Goal: Check status: Check status

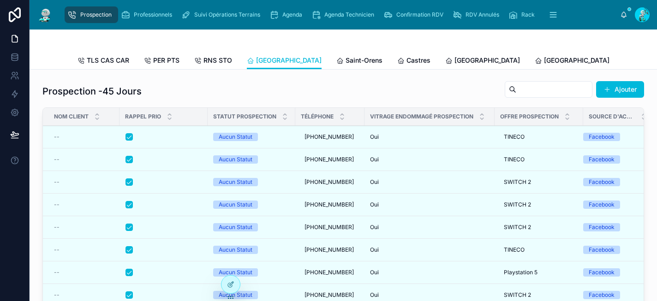
click at [455, 59] on span "Carcassonne" at bounding box center [488, 60] width 66 height 9
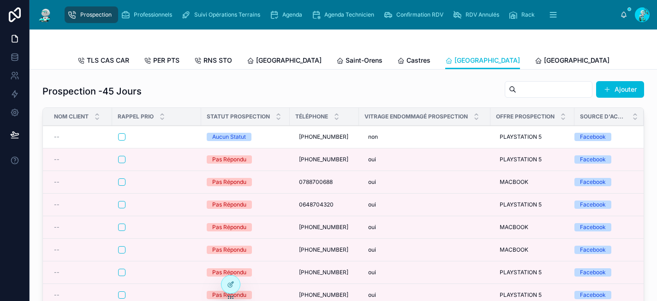
click at [407, 64] on span "Castres" at bounding box center [419, 60] width 24 height 9
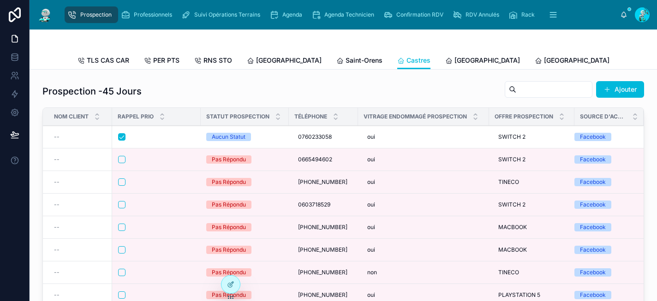
click at [346, 59] on span "Saint-Orens" at bounding box center [364, 60] width 37 height 9
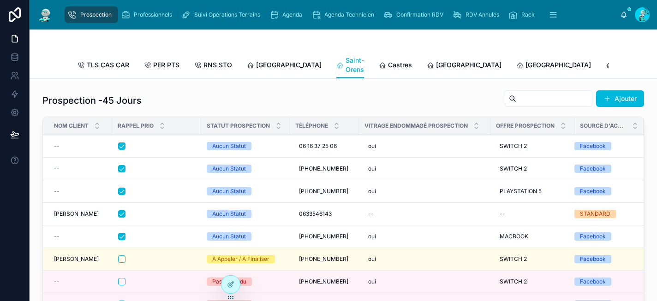
click at [526, 63] on span "Perpignan" at bounding box center [559, 64] width 66 height 9
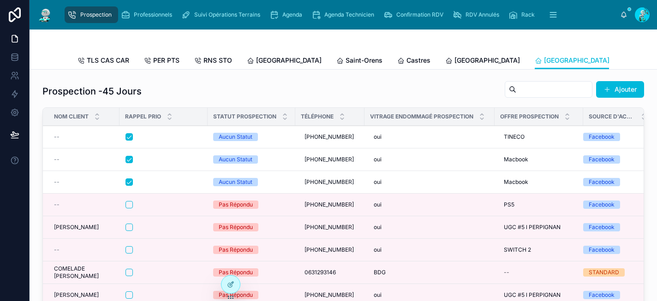
click at [294, 14] on span "Agenda" at bounding box center [293, 14] width 20 height 7
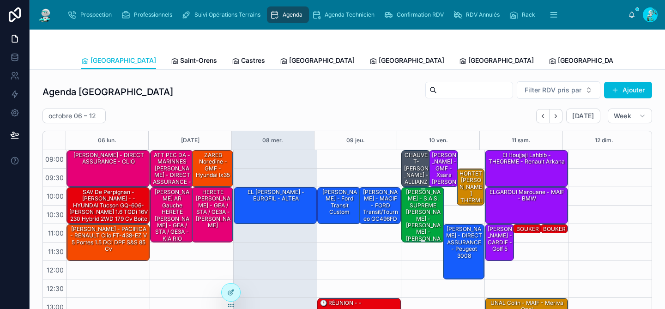
click at [418, 212] on div "[PERSON_NAME] - S.A.S. SUPREME [PERSON_NAME] Model Y" at bounding box center [423, 219] width 41 height 62
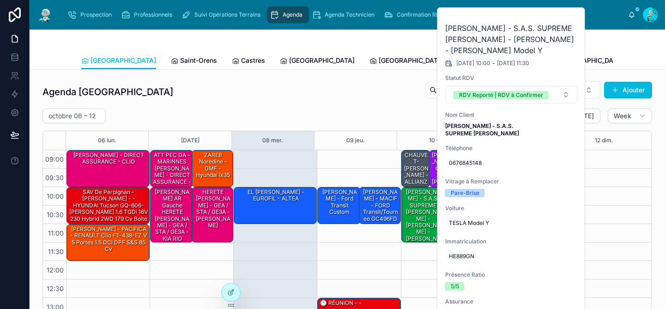
click at [0, 0] on button at bounding box center [0, 0] width 0 height 0
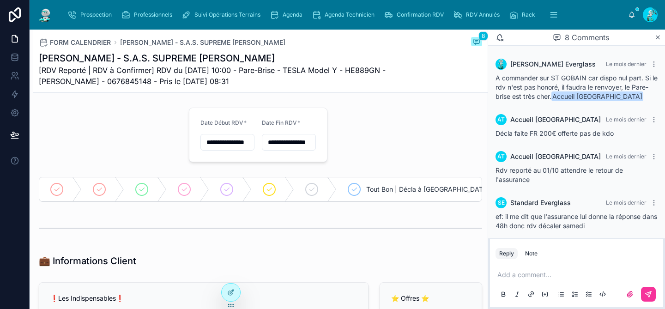
scroll to position [171, 0]
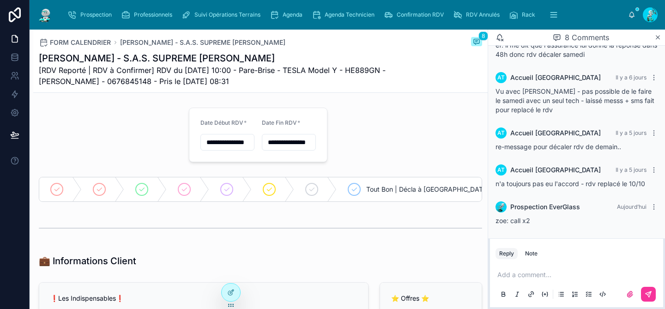
click at [297, 14] on span "Agenda" at bounding box center [293, 14] width 20 height 7
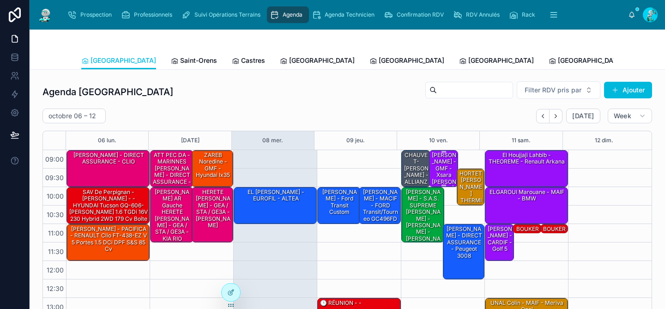
click at [432, 175] on div "[PERSON_NAME] - GMF - Xsara [PERSON_NAME]" at bounding box center [444, 172] width 26 height 42
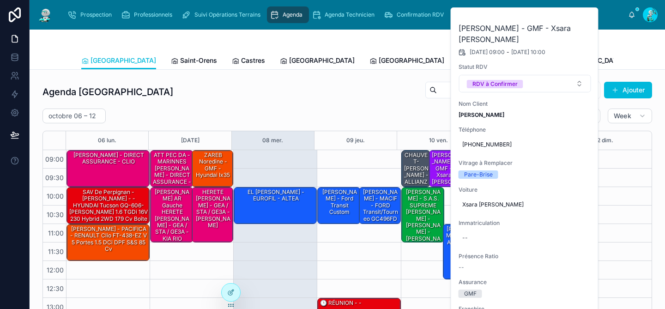
click at [0, 0] on icon at bounding box center [0, 0] width 0 height 0
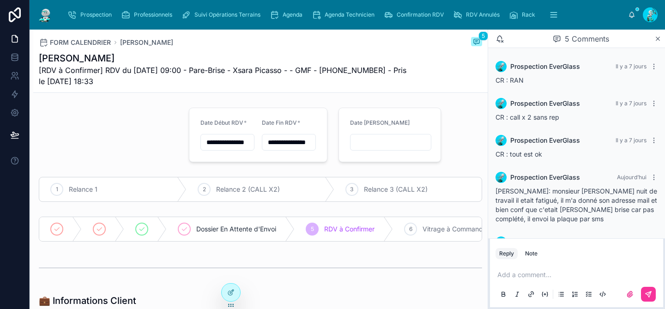
scroll to position [35, 0]
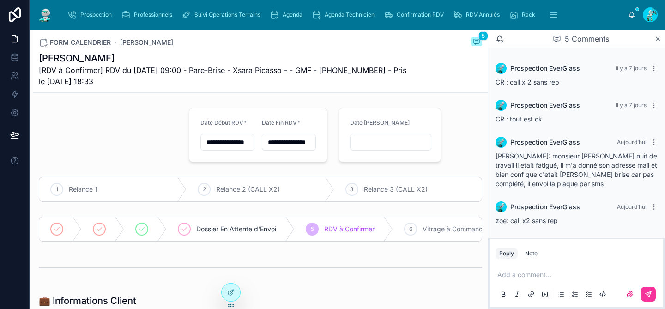
click at [532, 275] on p at bounding box center [578, 274] width 162 height 9
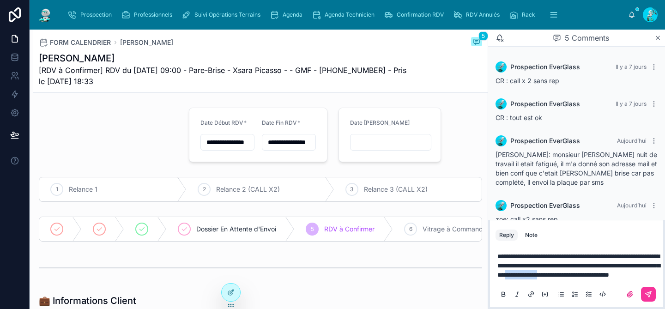
drag, startPoint x: 533, startPoint y: 273, endPoint x: 650, endPoint y: 264, distance: 116.7
click at [650, 264] on span "**********" at bounding box center [578, 265] width 162 height 25
click at [638, 282] on div "**********" at bounding box center [576, 274] width 162 height 57
click at [636, 277] on p "**********" at bounding box center [578, 266] width 162 height 28
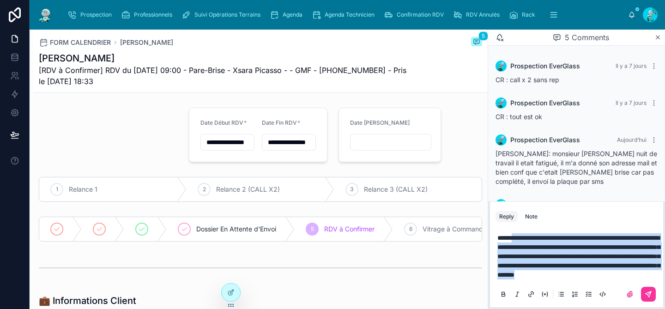
drag, startPoint x: 625, startPoint y: 277, endPoint x: 515, endPoint y: 230, distance: 119.4
click at [515, 233] on p "**********" at bounding box center [578, 256] width 162 height 46
click at [651, 296] on icon at bounding box center [647, 293] width 7 height 7
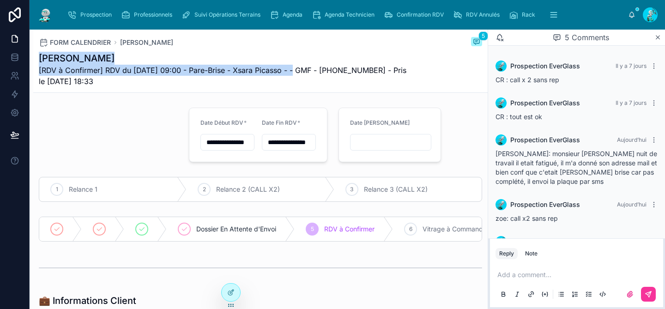
drag, startPoint x: 297, startPoint y: 70, endPoint x: 36, endPoint y: 54, distance: 261.3
click at [36, 54] on div "FORM CALENDRIER BENNAZAR Redouane 5 BENNAZAR Redouane [RDV à Confirmer] RDV du …" at bounding box center [260, 61] width 454 height 63
copy div "BENNAZAR Redouane [RDV à Confirmer] RDV du 10/10/2025 09:00 - Pare-Brise - Xsar…"
click at [282, 15] on div "Agenda" at bounding box center [288, 14] width 36 height 15
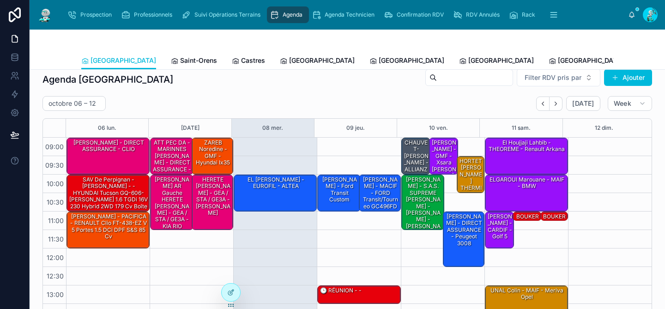
click at [180, 58] on span "Saint-Orens" at bounding box center [198, 60] width 37 height 9
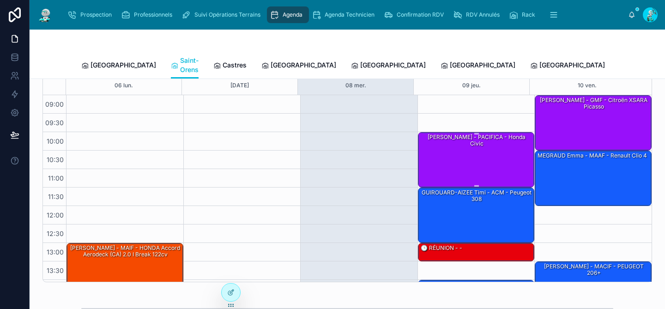
scroll to position [59, 0]
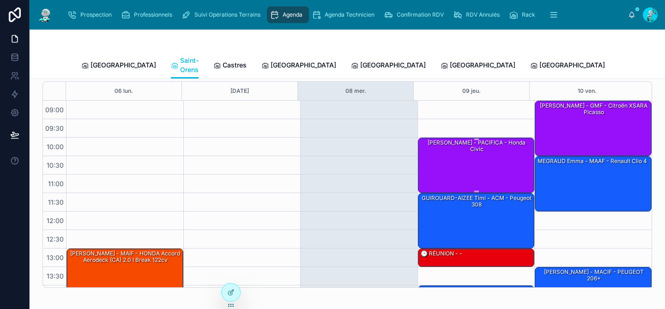
click at [463, 138] on div "TRITZ Deborah - PACIFICA - honda civic" at bounding box center [477, 165] width 114 height 54
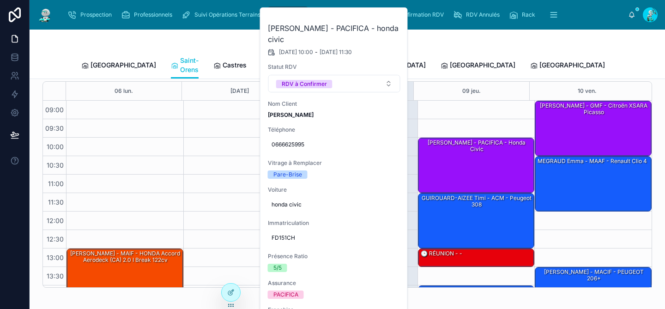
click at [0, 0] on icon at bounding box center [0, 0] width 0 height 0
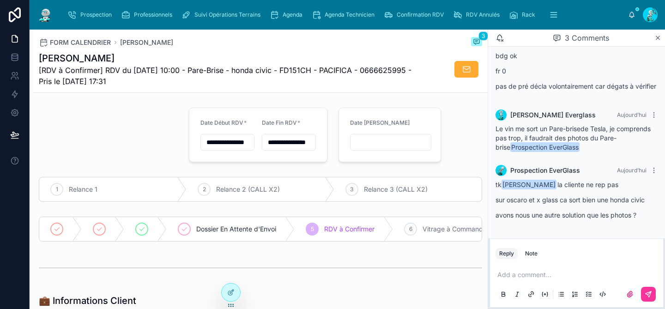
scroll to position [64, 0]
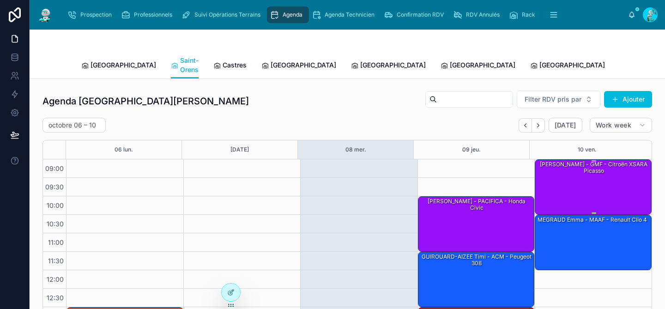
click at [597, 163] on div "Jordan Magre - GMF - Citroën XSARA Picasso" at bounding box center [593, 167] width 114 height 15
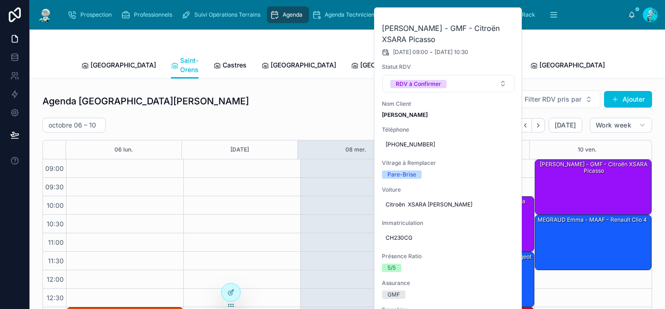
click at [0, 0] on icon at bounding box center [0, 0] width 0 height 0
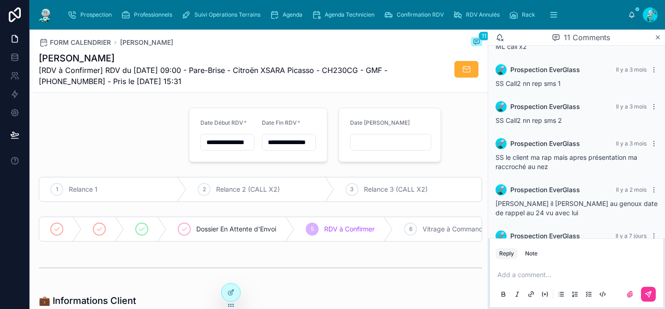
scroll to position [333, 0]
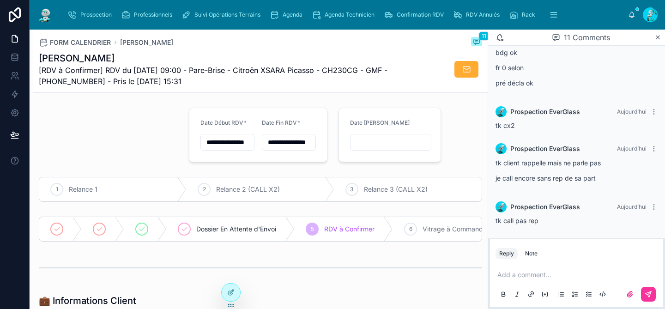
click at [283, 11] on span "Agenda" at bounding box center [293, 14] width 20 height 7
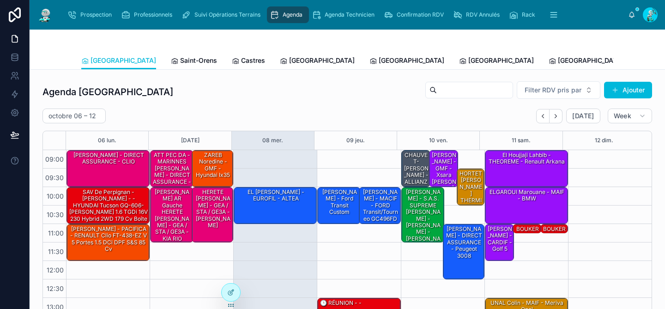
scroll to position [145, 0]
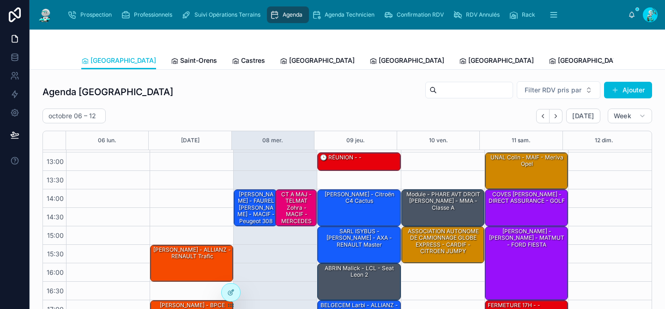
click at [558, 56] on span "Poitiers" at bounding box center [591, 60] width 66 height 9
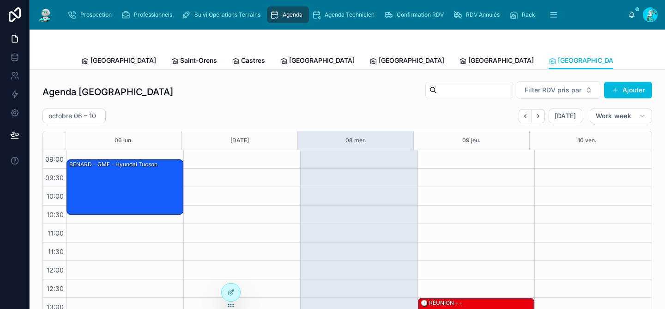
click at [468, 58] on span "Rennes" at bounding box center [501, 60] width 66 height 9
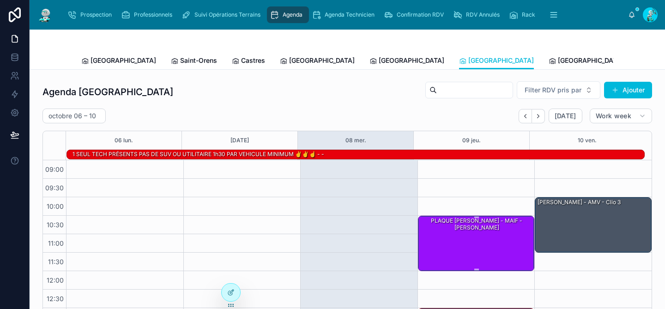
click at [477, 230] on div "PLAQUE Edgar PENGRECH - MAIF - Vito Mercedes" at bounding box center [477, 224] width 114 height 15
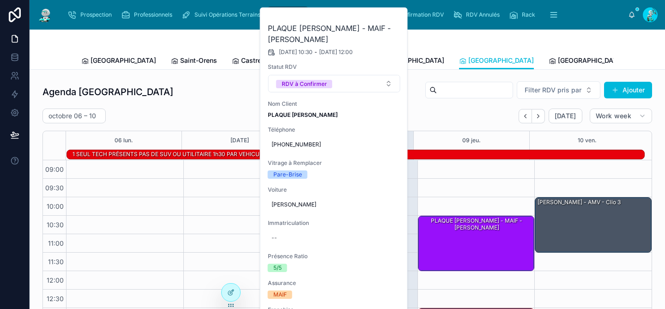
click at [0, 0] on icon at bounding box center [0, 0] width 0 height 0
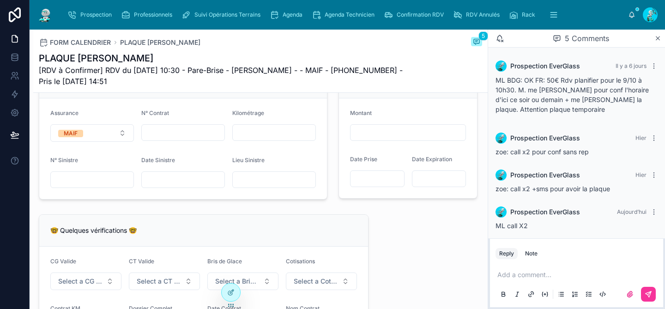
scroll to position [662, 0]
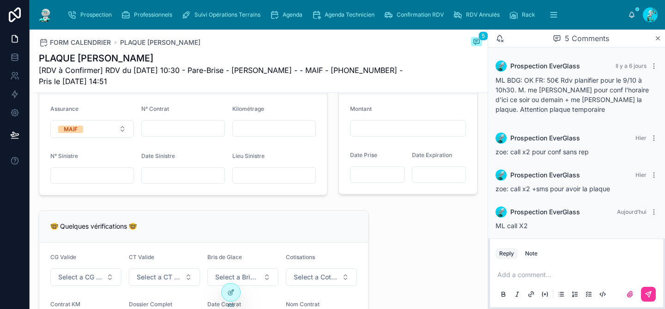
click at [305, 14] on div "Agenda" at bounding box center [288, 14] width 36 height 15
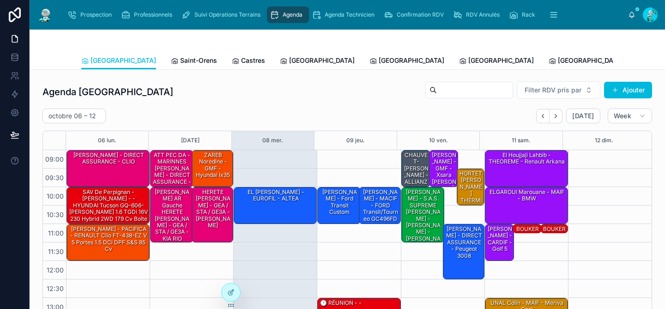
scroll to position [145, 0]
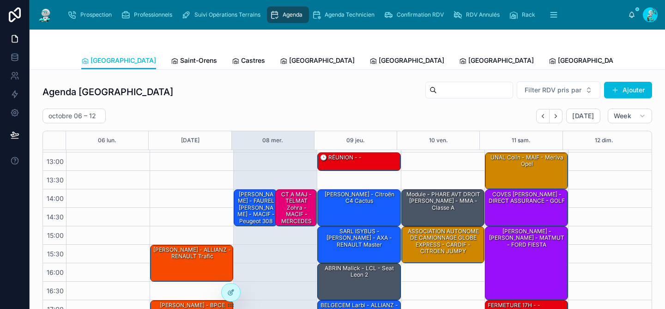
click at [379, 56] on span "Perpignan" at bounding box center [412, 60] width 66 height 9
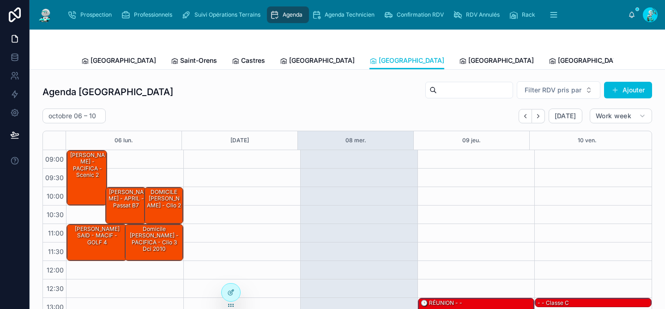
click at [289, 58] on span "Carcassonne" at bounding box center [322, 60] width 66 height 9
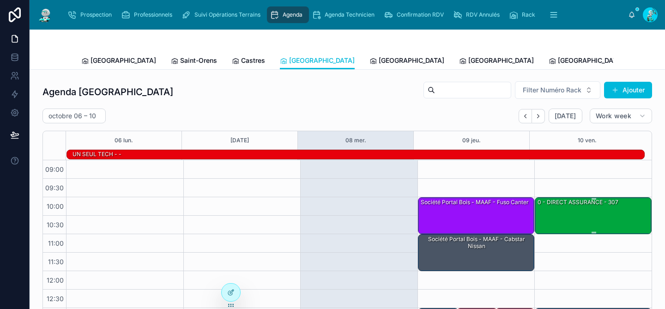
click at [564, 215] on div "0 - DIRECT ASSURANCE - 307" at bounding box center [593, 215] width 114 height 35
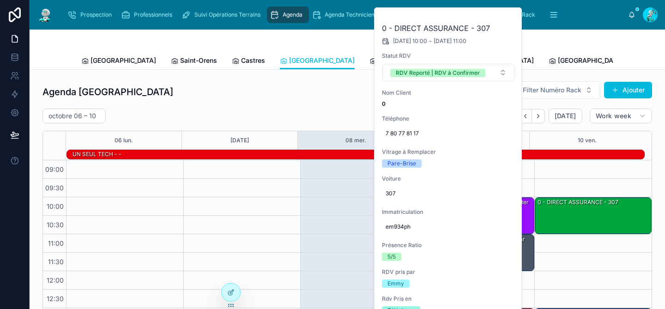
click at [0, 0] on icon at bounding box center [0, 0] width 0 height 0
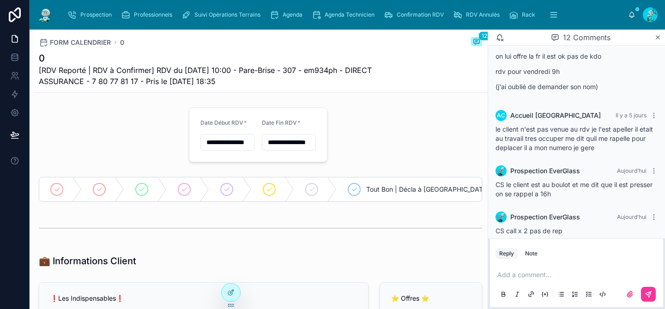
scroll to position [456, 0]
click at [537, 276] on p at bounding box center [578, 274] width 162 height 9
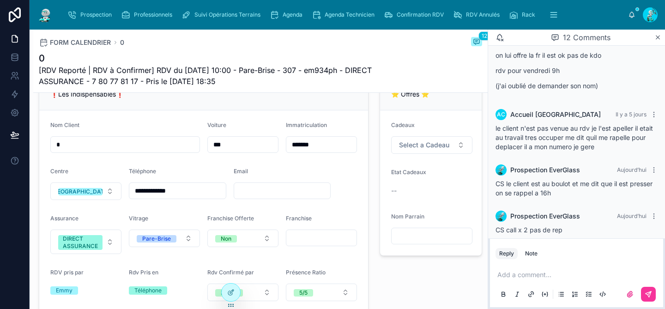
scroll to position [241, 0]
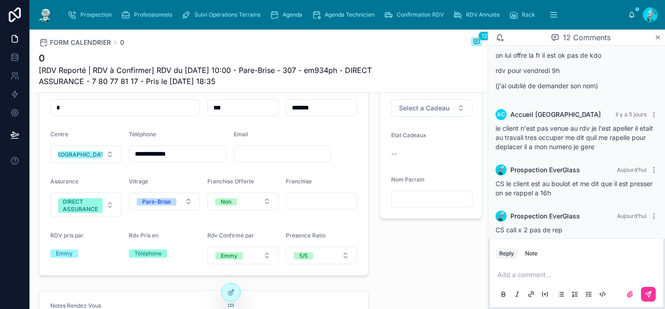
click at [114, 114] on input "*" at bounding box center [125, 107] width 149 height 13
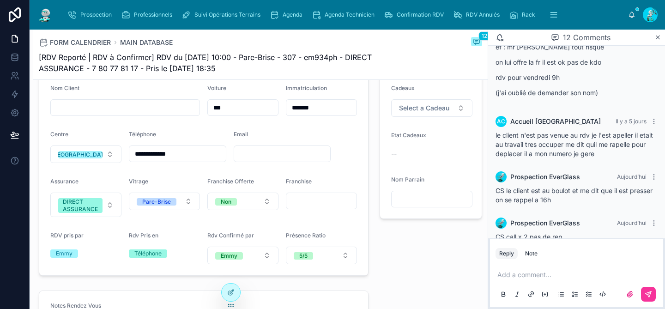
scroll to position [448, 0]
click at [531, 278] on p at bounding box center [578, 274] width 162 height 9
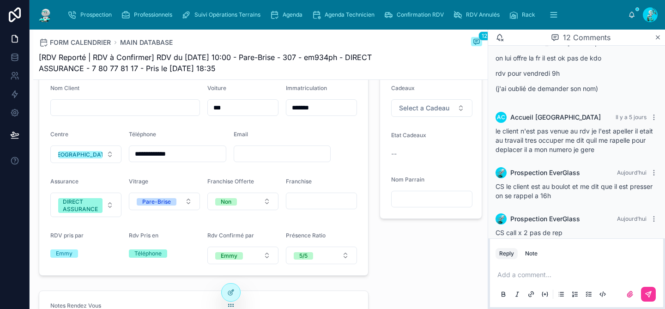
scroll to position [456, 0]
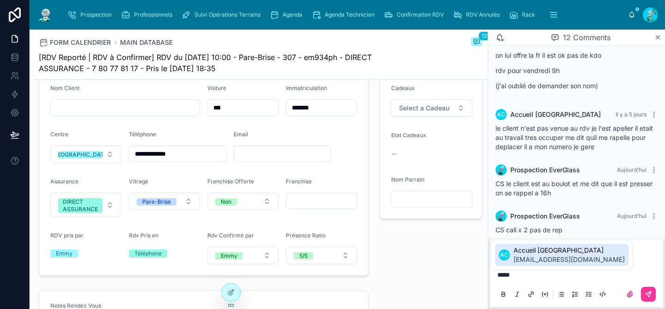
click at [541, 249] on span "Accueil Carcassonne" at bounding box center [568, 250] width 111 height 9
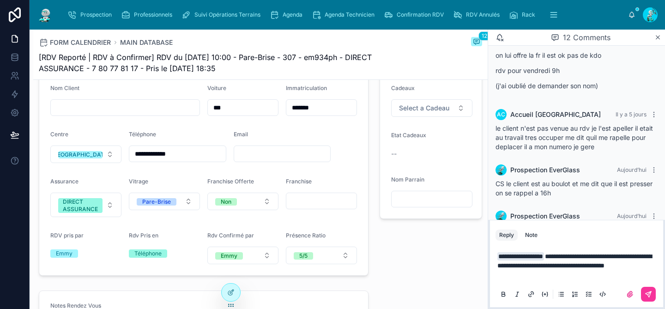
click at [647, 289] on button at bounding box center [648, 294] width 15 height 15
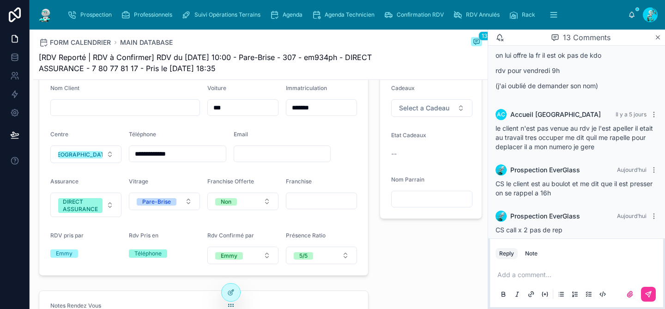
click at [292, 16] on span "Agenda" at bounding box center [293, 14] width 20 height 7
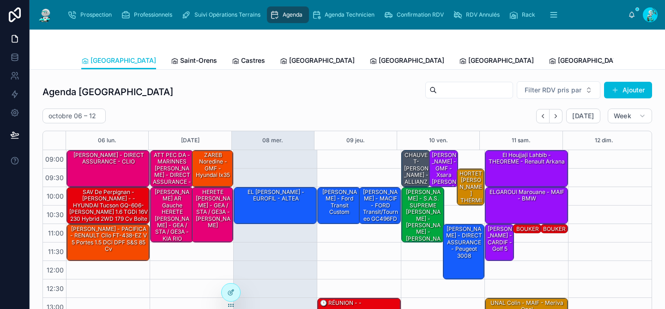
scroll to position [145, 0]
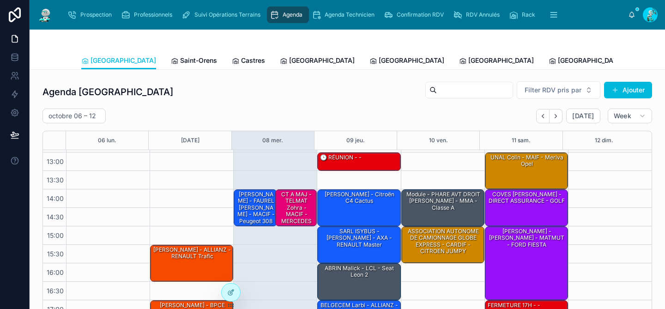
click at [241, 60] on span "Castres" at bounding box center [253, 60] width 24 height 9
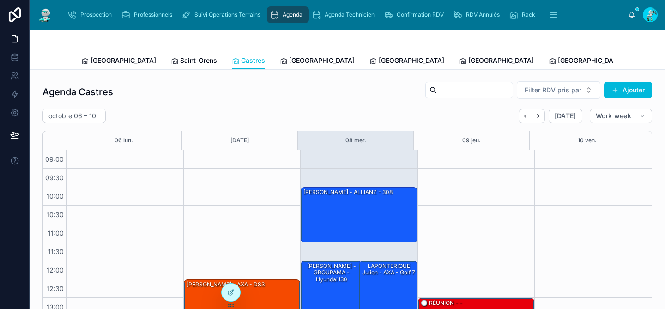
click at [171, 55] on link "Saint-Orens" at bounding box center [194, 61] width 46 height 18
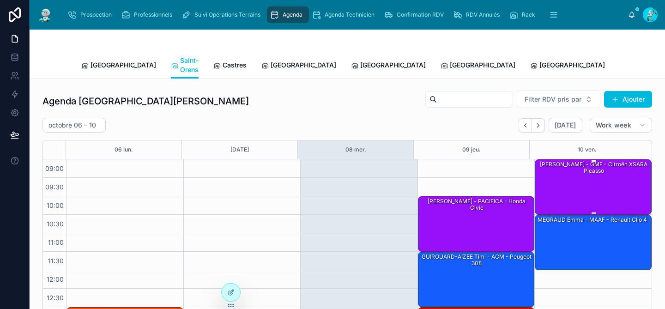
click at [578, 194] on div "Jordan Magre - GMF - Citroën XSARA Picasso" at bounding box center [593, 187] width 114 height 54
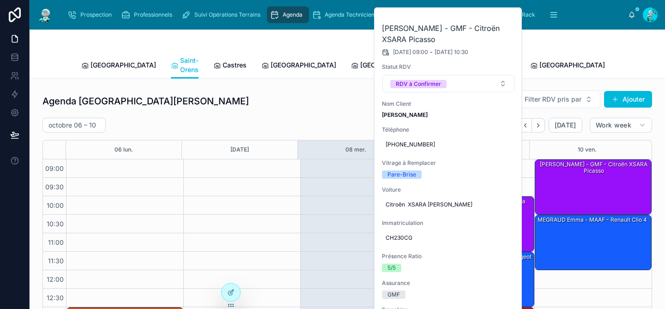
click at [360, 61] on span "Perpignan" at bounding box center [393, 64] width 66 height 9
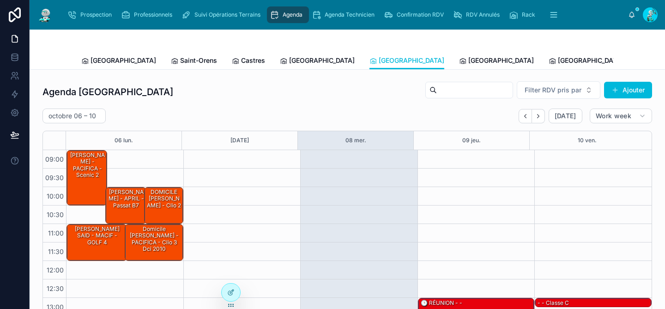
scroll to position [145, 0]
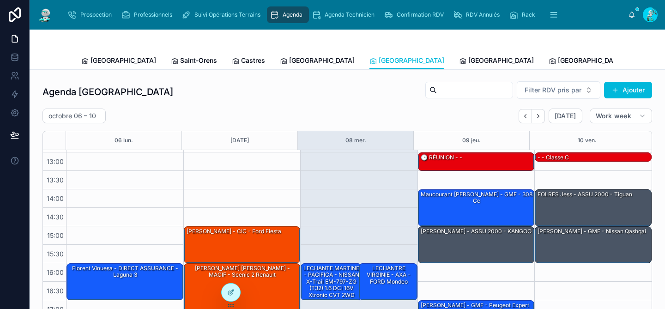
click at [468, 60] on span "Rennes" at bounding box center [501, 60] width 66 height 9
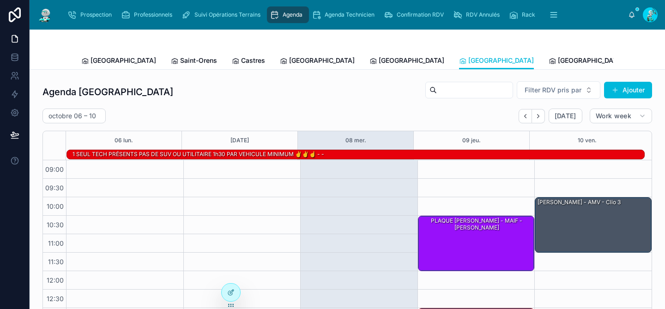
scroll to position [156, 0]
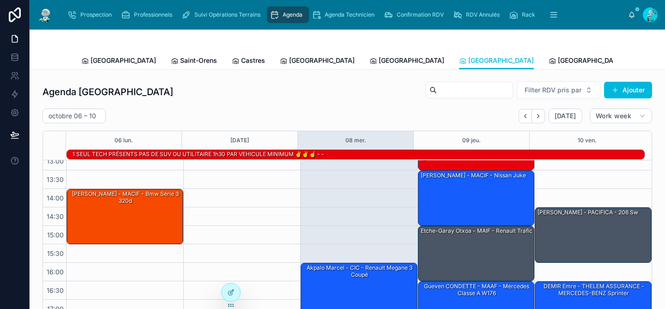
click at [102, 14] on span "Prospection" at bounding box center [95, 14] width 31 height 7
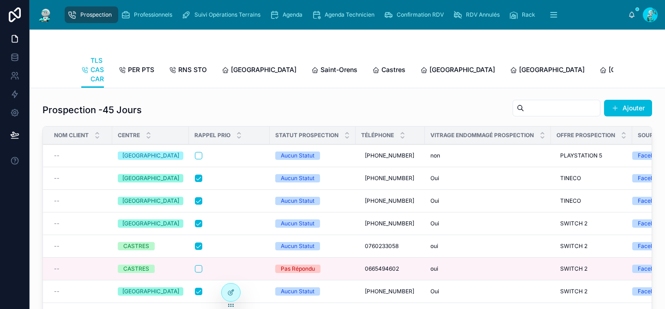
click at [421, 74] on link "Carcassonne" at bounding box center [457, 70] width 75 height 18
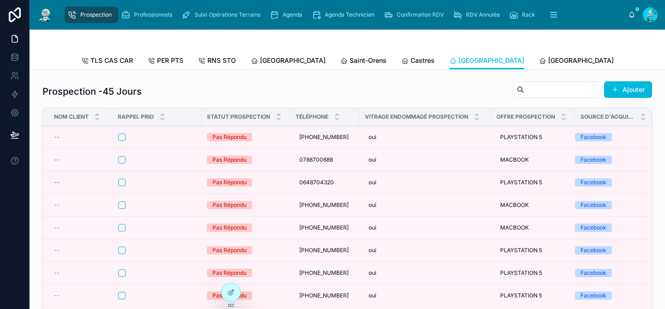
click at [96, 16] on span "Prospection" at bounding box center [95, 14] width 31 height 7
click at [289, 15] on span "Agenda" at bounding box center [293, 14] width 20 height 7
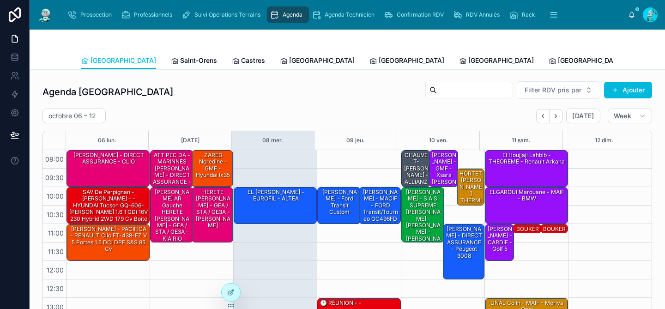
scroll to position [145, 0]
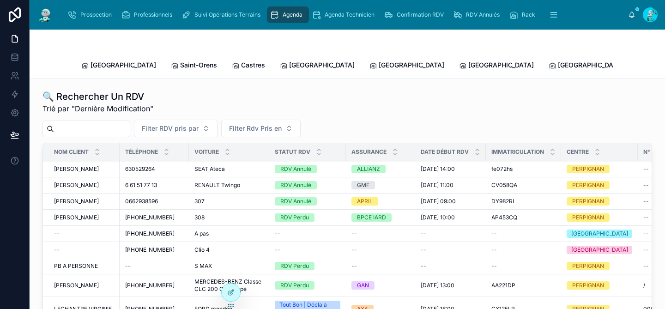
click at [83, 122] on input "text" at bounding box center [92, 128] width 76 height 13
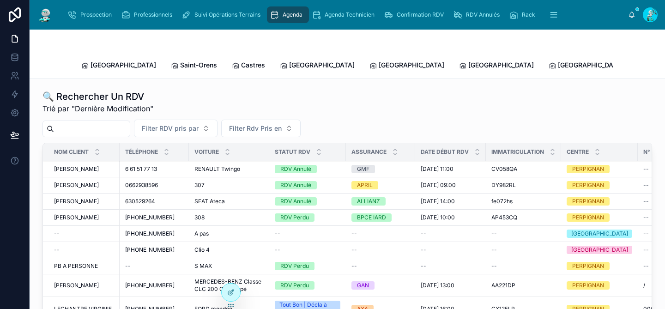
paste input "*******"
type input "*******"
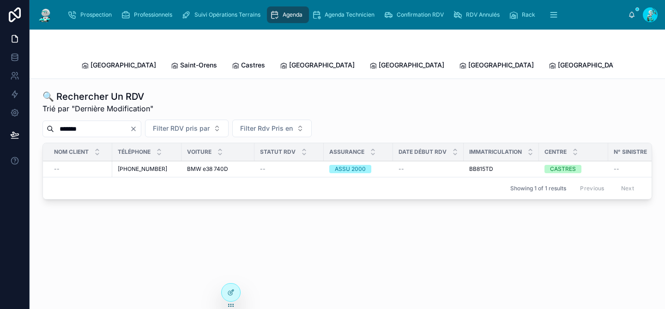
click at [242, 165] on div "BMW e38 740D BMW e38 740D" at bounding box center [218, 168] width 62 height 7
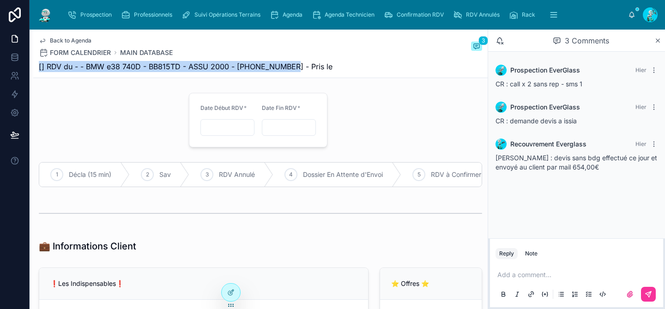
drag, startPoint x: 289, startPoint y: 65, endPoint x: 30, endPoint y: 60, distance: 258.6
copy span "[] RDV du - - BMW e38 740D - BB815TD - ASSU 2000 - +33750385718"
click at [288, 14] on span "Agenda" at bounding box center [293, 14] width 20 height 7
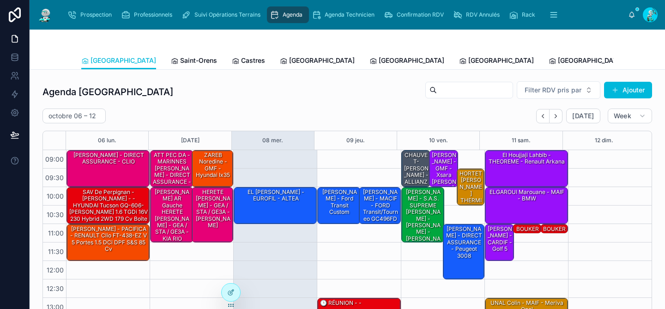
scroll to position [145, 0]
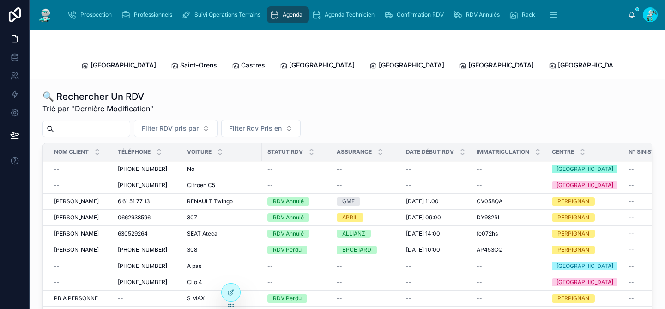
click at [90, 122] on input "text" at bounding box center [92, 128] width 76 height 13
paste input "*******"
type input "*******"
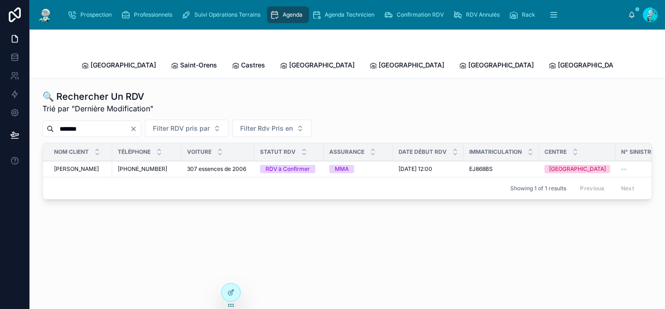
click at [404, 165] on span "16/10/2025 12:00" at bounding box center [415, 168] width 34 height 7
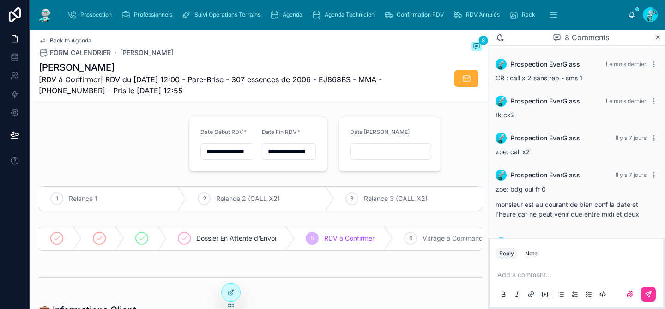
scroll to position [280, 0]
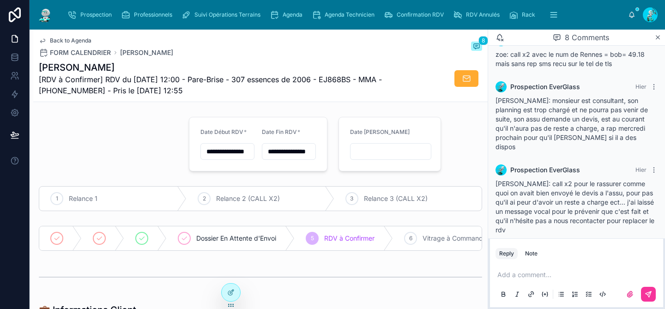
click at [289, 12] on span "Agenda" at bounding box center [293, 14] width 20 height 7
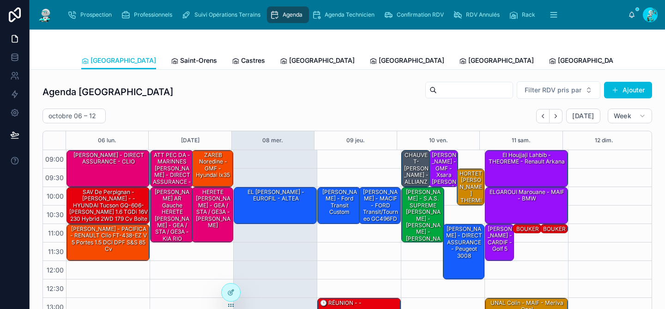
scroll to position [145, 0]
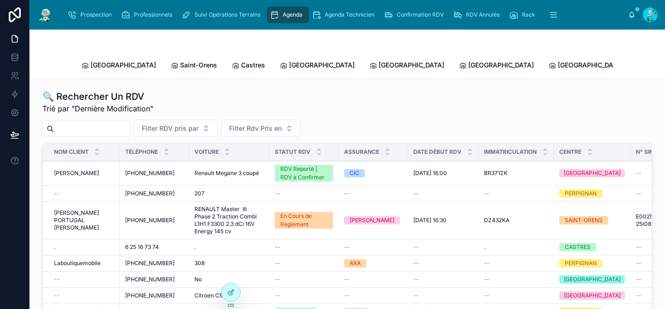
click at [101, 123] on input "text" at bounding box center [92, 128] width 76 height 13
paste input "*******"
type input "*******"
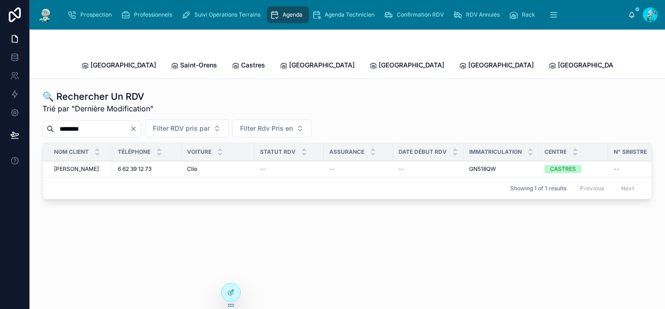
click at [234, 165] on div "Clio Clio" at bounding box center [218, 168] width 62 height 7
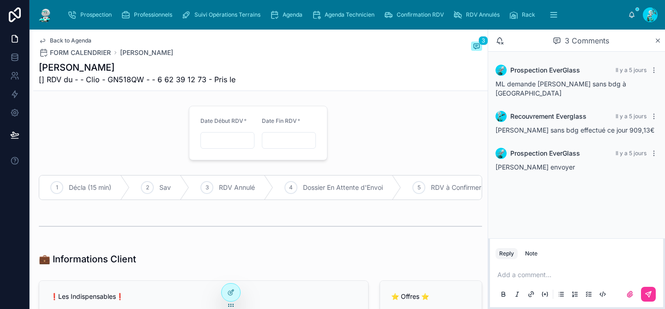
click at [532, 277] on p at bounding box center [578, 274] width 162 height 9
click at [650, 289] on button at bounding box center [648, 294] width 15 height 15
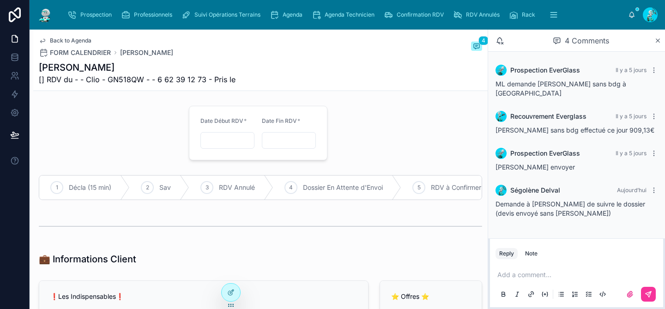
click at [295, 12] on span "Agenda" at bounding box center [293, 14] width 20 height 7
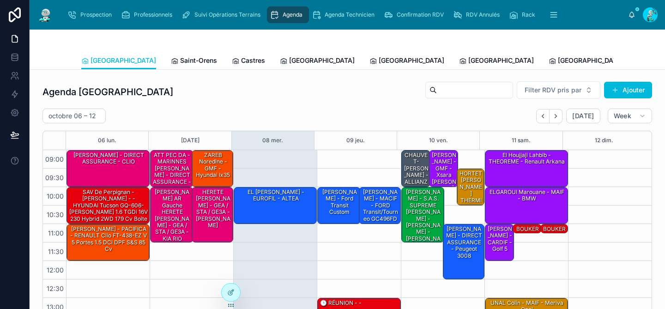
scroll to position [145, 0]
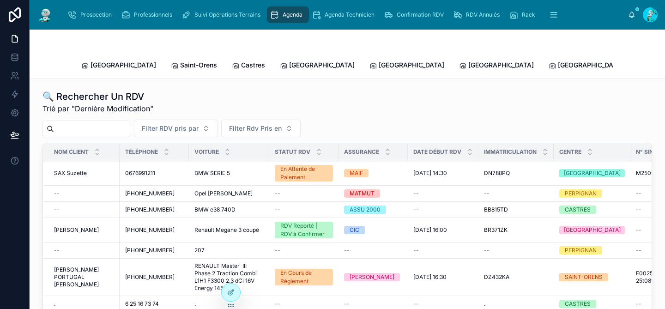
click at [102, 122] on input "text" at bounding box center [92, 128] width 76 height 13
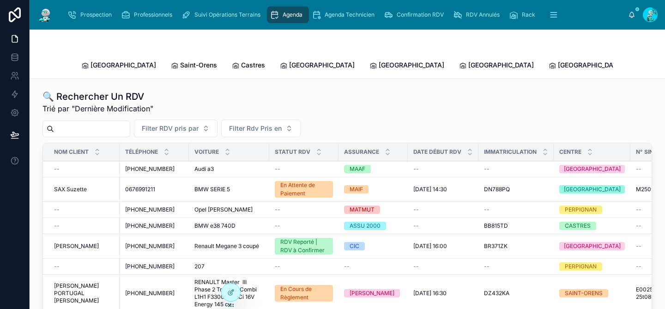
paste input "*******"
type input "*******"
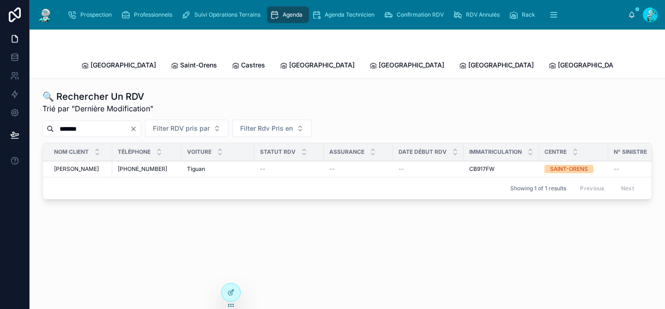
click at [507, 165] on div "CB917FW CB917FW" at bounding box center [501, 168] width 64 height 7
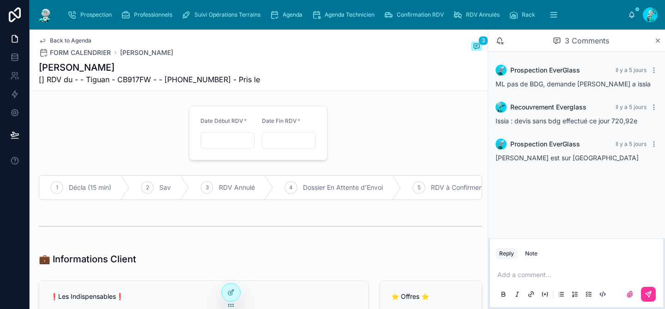
click at [524, 271] on p at bounding box center [578, 274] width 162 height 9
drag, startPoint x: 566, startPoint y: 274, endPoint x: 479, endPoint y: 254, distance: 88.5
click at [479, 254] on div "**********" at bounding box center [347, 169] width 635 height 279
click at [654, 299] on button at bounding box center [648, 294] width 15 height 15
click at [278, 13] on icon "scrollable content" at bounding box center [274, 14] width 9 height 9
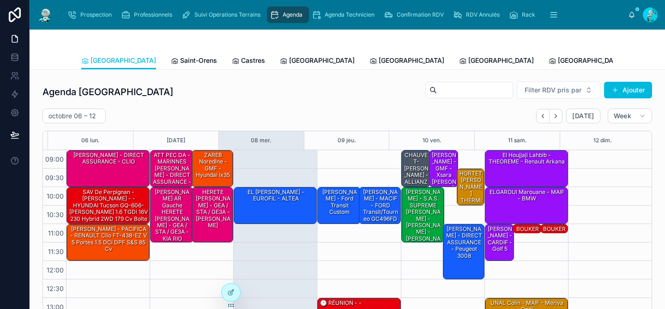
scroll to position [145, 0]
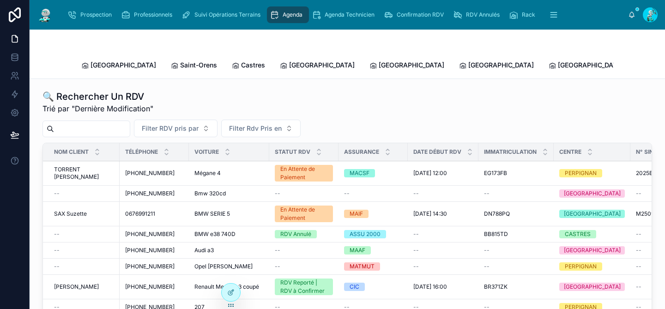
click at [92, 123] on input "text" at bounding box center [92, 128] width 76 height 13
paste input "*******"
type input "*******"
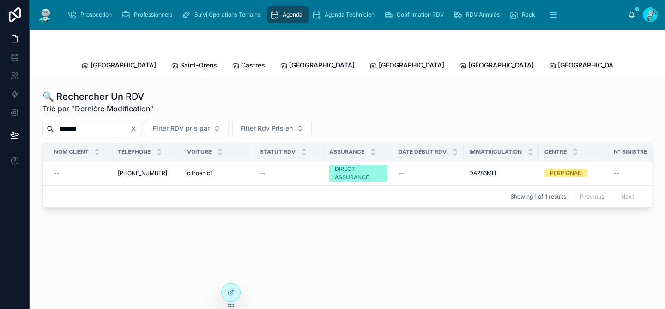
click at [448, 169] on div "--" at bounding box center [428, 172] width 60 height 7
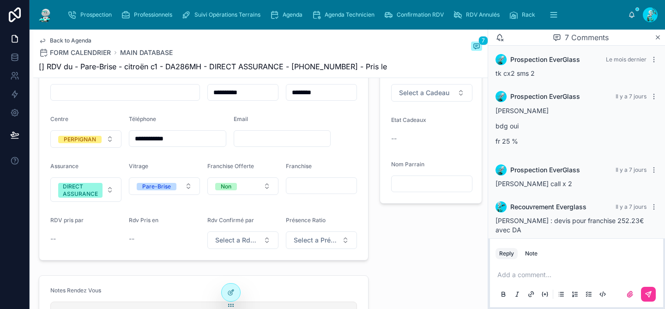
scroll to position [254, 0]
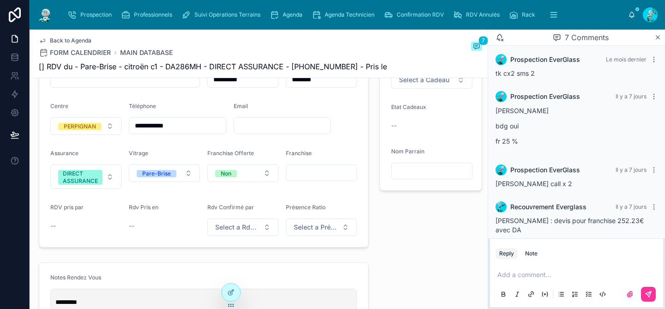
click at [543, 274] on p at bounding box center [578, 274] width 162 height 9
click at [650, 292] on icon at bounding box center [649, 292] width 3 height 3
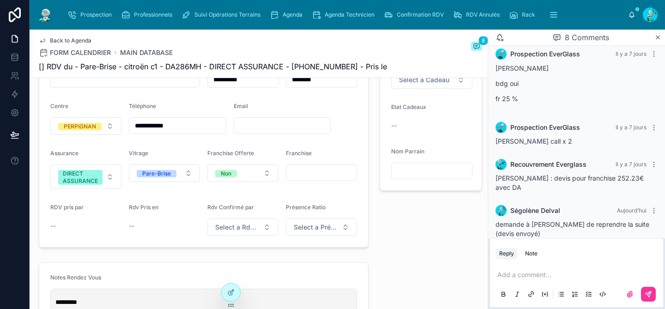
scroll to position [162, 0]
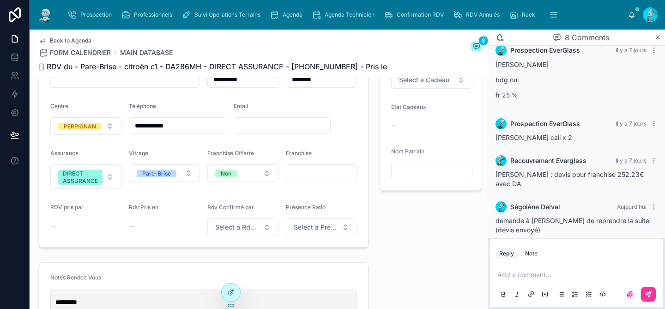
click at [289, 16] on span "Agenda" at bounding box center [293, 14] width 20 height 7
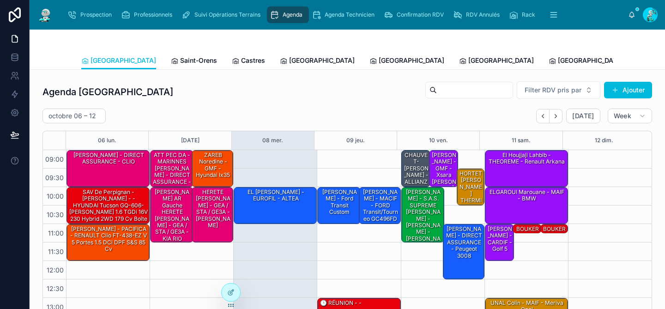
scroll to position [145, 0]
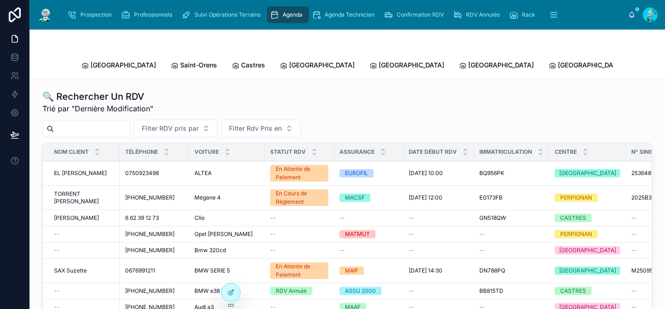
click at [102, 122] on input "text" at bounding box center [92, 128] width 76 height 13
paste input "*******"
type input "*******"
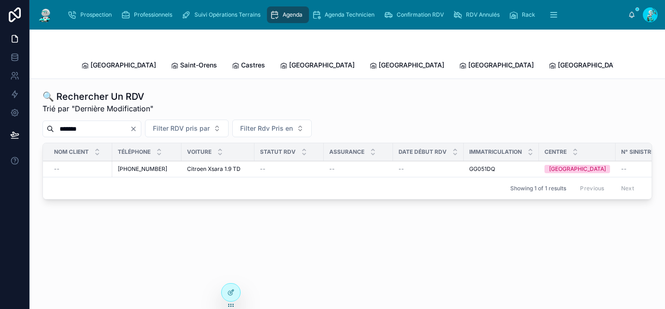
click at [424, 165] on div "--" at bounding box center [428, 168] width 60 height 7
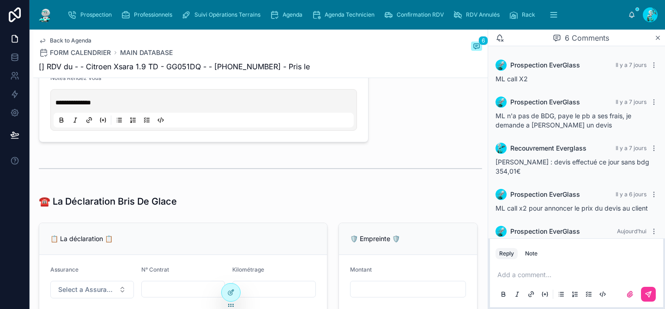
scroll to position [52, 0]
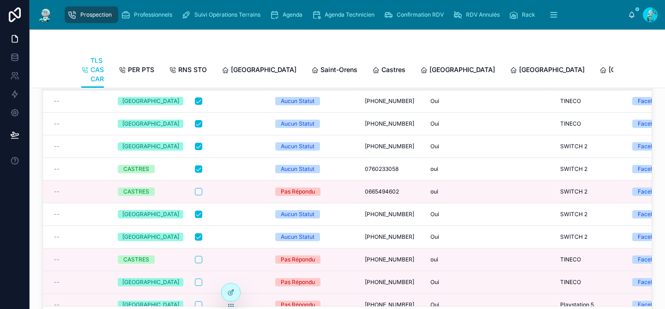
scroll to position [56, 0]
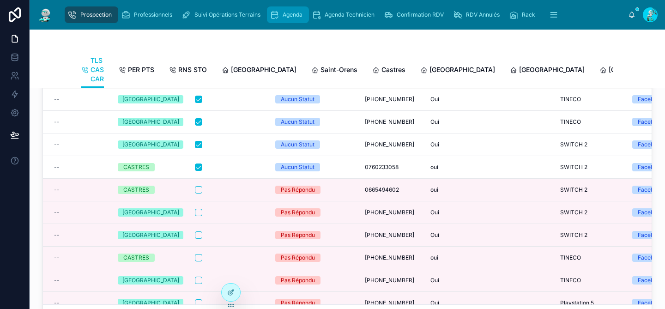
click at [300, 13] on span "Agenda" at bounding box center [293, 14] width 20 height 7
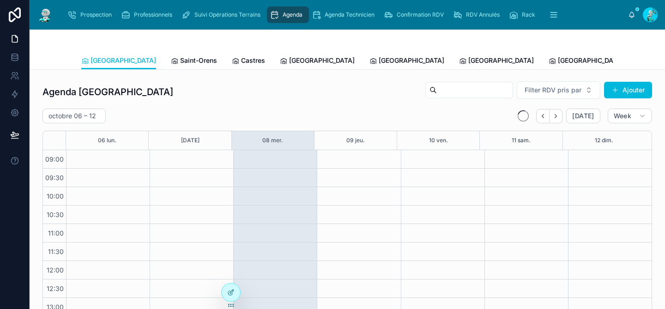
scroll to position [145, 0]
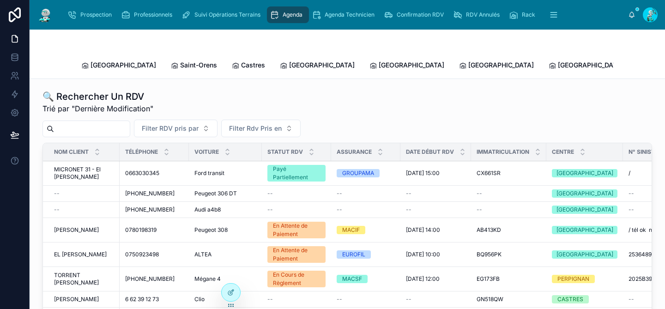
click at [64, 122] on input "text" at bounding box center [92, 128] width 76 height 13
paste input "*******"
type input "*******"
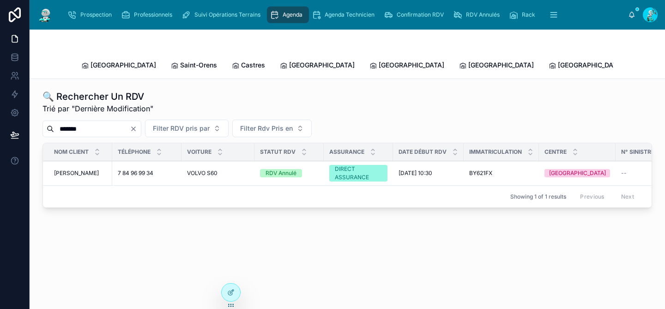
click at [208, 169] on span "VOLVO S60" at bounding box center [202, 172] width 30 height 7
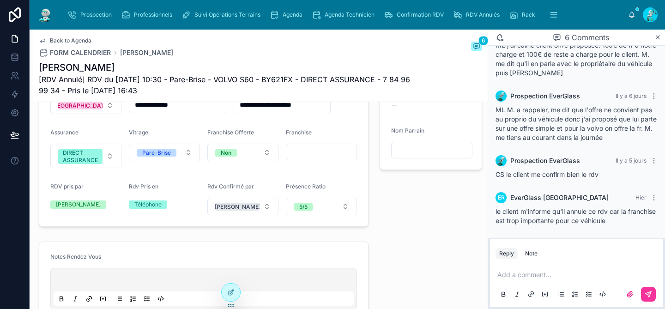
scroll to position [296, 0]
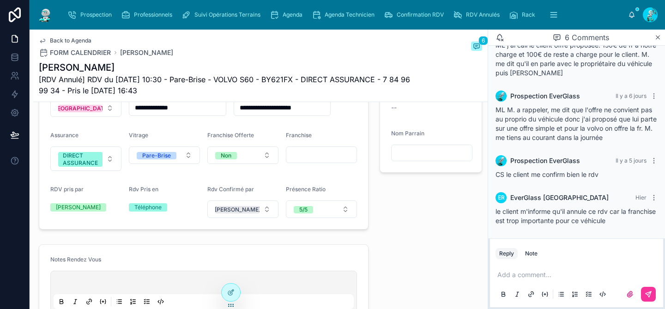
click at [507, 276] on p at bounding box center [578, 274] width 162 height 9
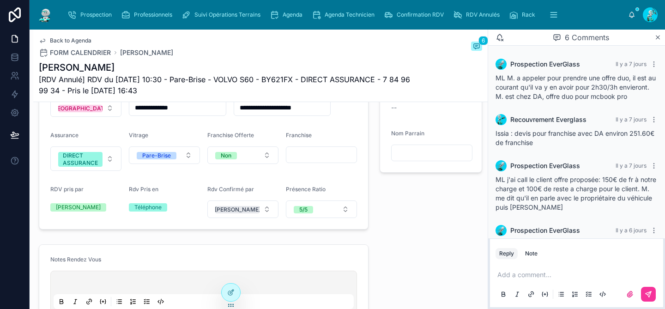
scroll to position [144, 0]
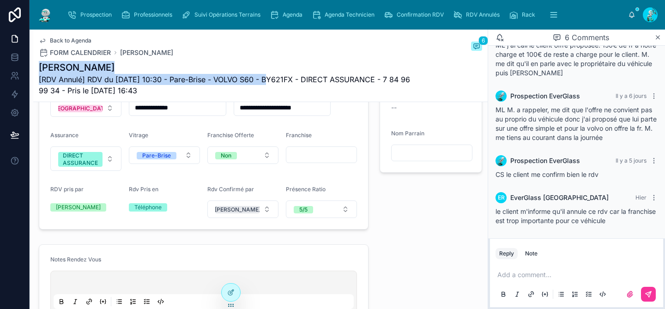
drag, startPoint x: 269, startPoint y: 80, endPoint x: 35, endPoint y: 66, distance: 234.5
click at [35, 66] on div "Back to Agenda FORM CALENDRIER Memisoglu Yakup 6 Memisoglu Yakup [RDV Annulé] R…" at bounding box center [260, 66] width 454 height 72
copy div "Memisoglu Yakup [RDV Annulé] RDV du 07/10/2025 10:30 - Pare-Brise - VOLVO S60"
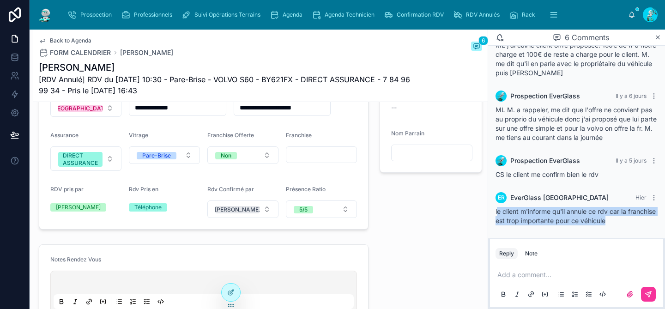
drag, startPoint x: 638, startPoint y: 220, endPoint x: 498, endPoint y: 209, distance: 139.9
click at [498, 209] on div "le client m'informe qu'il annule ce rdv car la franchise est trop importante po…" at bounding box center [576, 216] width 162 height 18
copy span "e client m'informe qu'il annule ce rdv car la franchise est trop importante pou…"
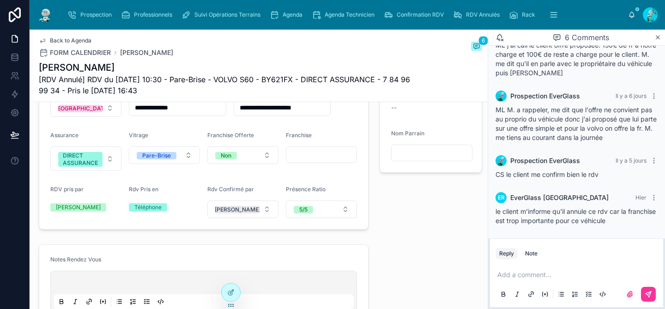
click at [528, 276] on p at bounding box center [578, 274] width 162 height 9
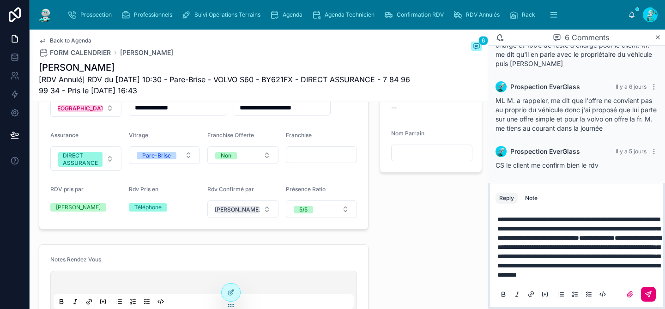
click at [650, 298] on button at bounding box center [648, 294] width 15 height 15
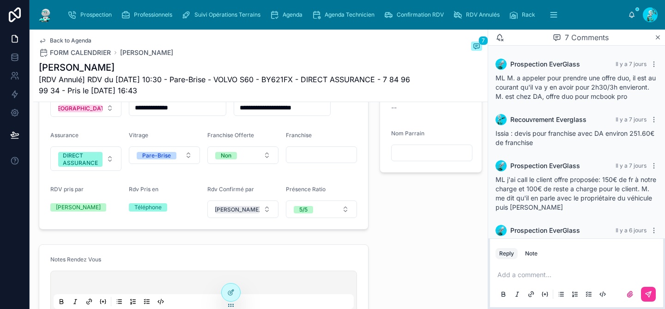
scroll to position [254, 0]
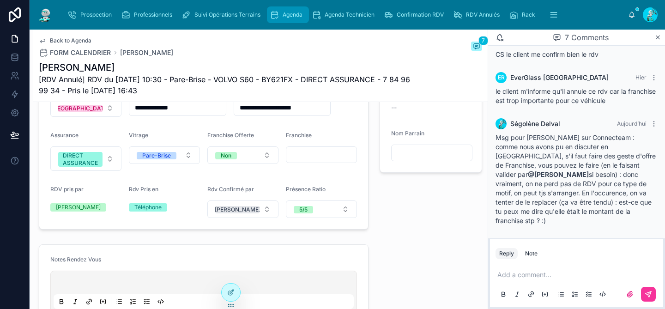
click at [289, 12] on span "Agenda" at bounding box center [293, 14] width 20 height 7
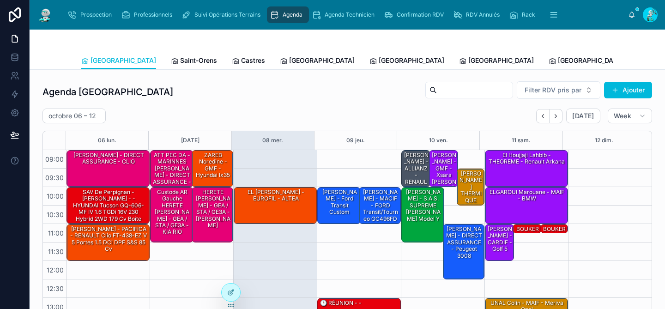
scroll to position [145, 0]
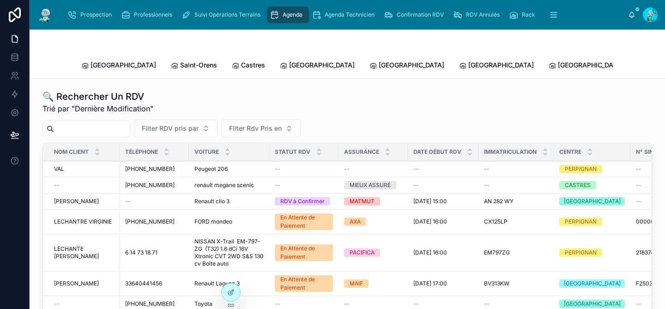
click at [80, 122] on input "text" at bounding box center [92, 128] width 76 height 13
paste input "*****"
type input "*****"
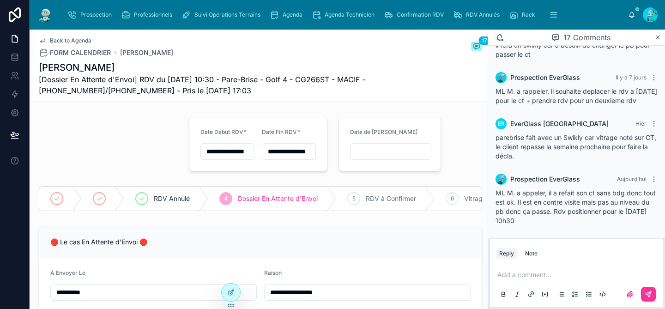
click at [211, 152] on input "**********" at bounding box center [227, 151] width 53 height 13
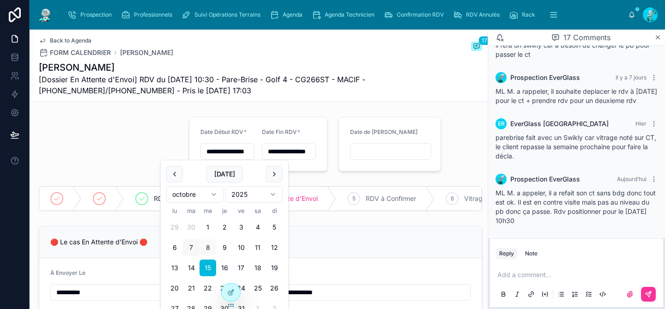
click at [195, 246] on button "7" at bounding box center [191, 247] width 17 height 17
type input "**********"
click at [294, 150] on input "**********" at bounding box center [288, 151] width 53 height 13
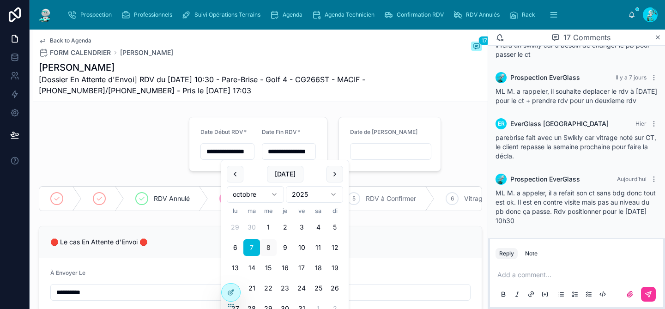
type input "**********"
click at [223, 148] on input "**********" at bounding box center [227, 151] width 53 height 13
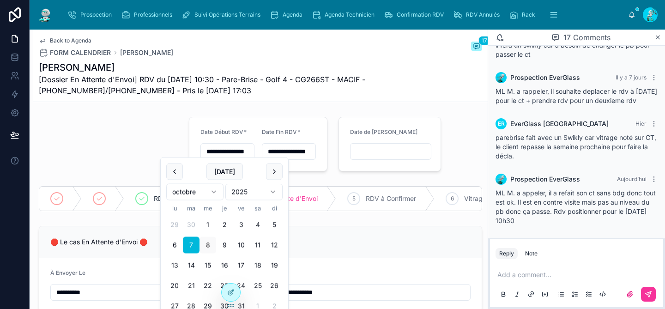
scroll to position [45, 0]
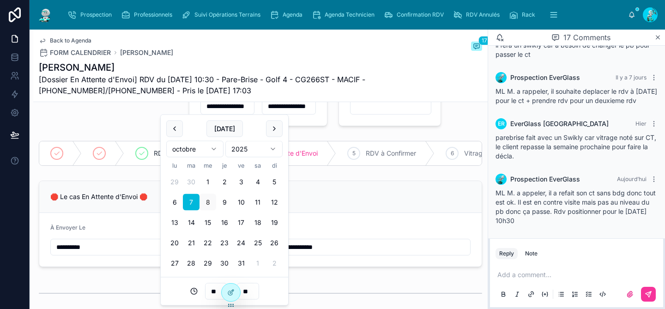
click at [327, 126] on div "**********" at bounding box center [258, 99] width 150 height 62
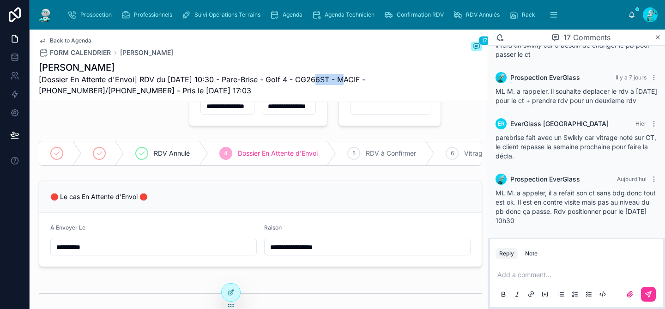
drag, startPoint x: 343, startPoint y: 80, endPoint x: 309, endPoint y: 82, distance: 33.8
click at [309, 82] on span "[Dossier En Attente d'Envoi] RDV du 07/10/2025 10:30 - Pare-Brise - Golf 4 - CG…" at bounding box center [226, 85] width 374 height 22
copy span "CG266ST"
click at [542, 274] on p at bounding box center [578, 274] width 162 height 9
drag, startPoint x: 342, startPoint y: 80, endPoint x: 310, endPoint y: 79, distance: 32.3
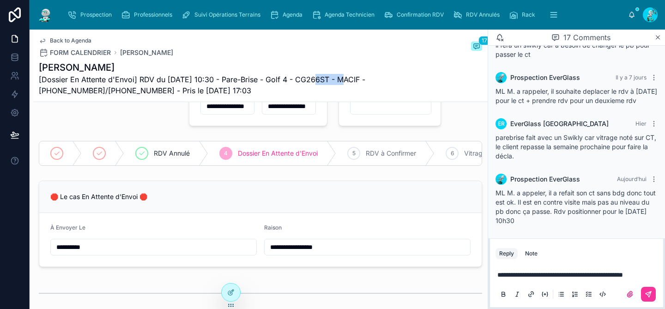
click at [310, 79] on span "[Dossier En Attente d'Envoi] RDV du 07/10/2025 10:30 - Pare-Brise - Golf 4 - CG…" at bounding box center [226, 85] width 374 height 22
copy span "CG266ST"
click at [536, 275] on p "**********" at bounding box center [578, 274] width 162 height 9
click at [524, 271] on span "**********" at bounding box center [568, 274] width 142 height 6
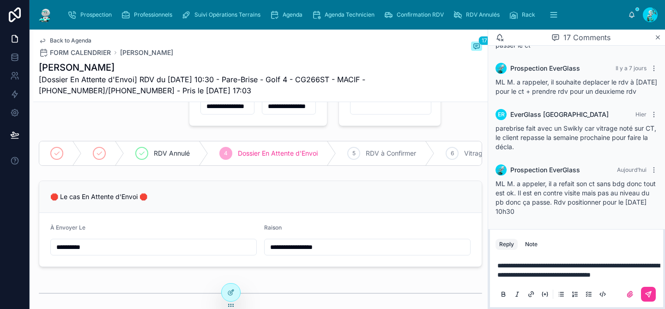
click at [550, 274] on p "**********" at bounding box center [578, 270] width 162 height 18
click at [647, 294] on icon at bounding box center [647, 293] width 7 height 7
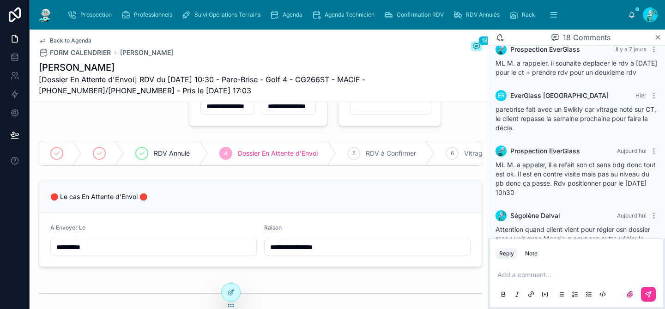
scroll to position [812, 0]
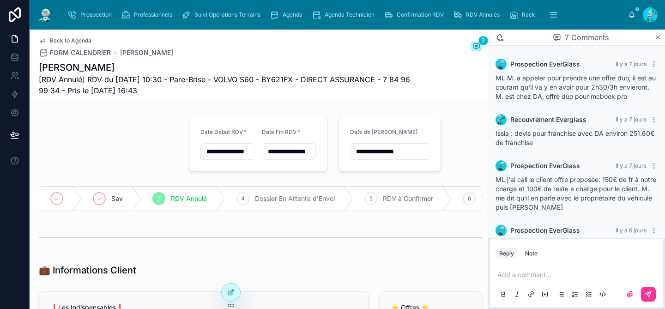
scroll to position [254, 0]
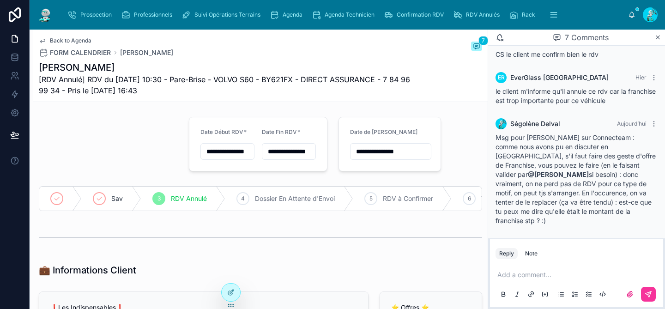
click at [541, 275] on p at bounding box center [578, 274] width 162 height 9
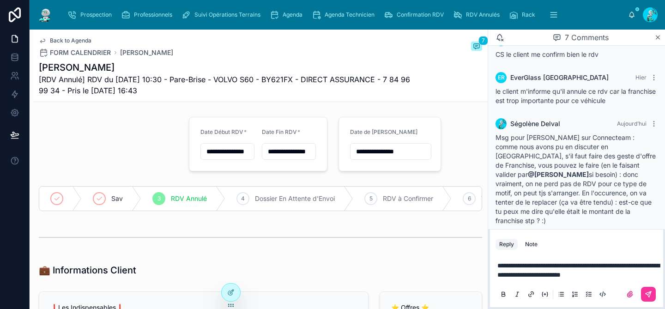
drag, startPoint x: 547, startPoint y: 272, endPoint x: 553, endPoint y: 283, distance: 13.0
click at [546, 272] on span "**********" at bounding box center [578, 270] width 162 height 16
click at [648, 273] on p "**********" at bounding box center [578, 270] width 162 height 18
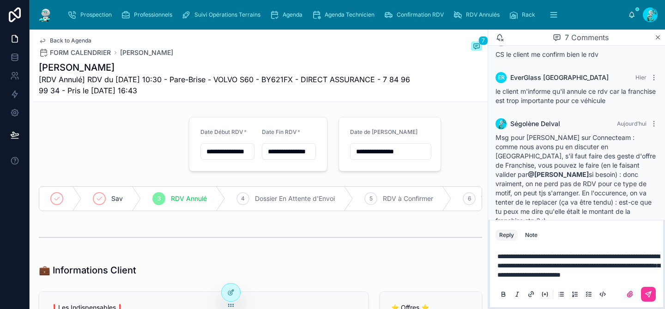
click at [514, 267] on span "**********" at bounding box center [578, 265] width 162 height 25
click at [538, 278] on p "**********" at bounding box center [578, 266] width 162 height 28
click at [652, 288] on button at bounding box center [648, 294] width 15 height 15
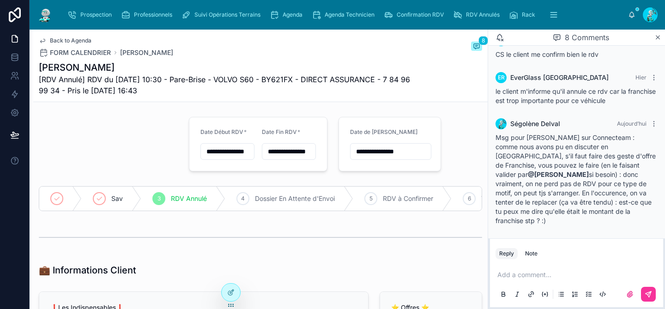
scroll to position [319, 0]
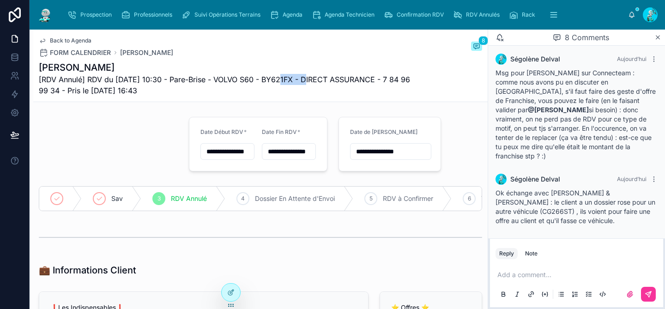
drag, startPoint x: 309, startPoint y: 78, endPoint x: 278, endPoint y: 79, distance: 30.9
click at [278, 79] on span "[RDV Annulé] RDV du [DATE] 10:30 - Pare-Brise - VOLVO S60 - BY621FX - DIRECT AS…" at bounding box center [226, 85] width 374 height 22
copy span "BY621FX"
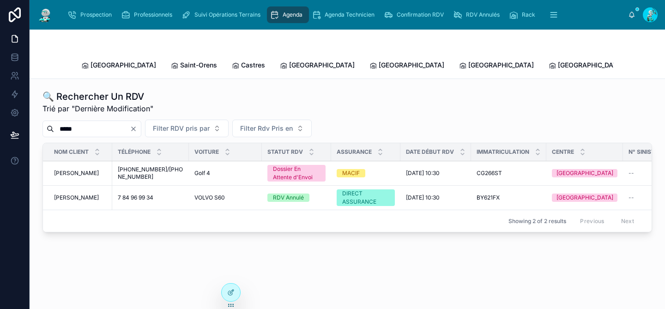
click at [295, 12] on span "Agenda" at bounding box center [293, 14] width 20 height 7
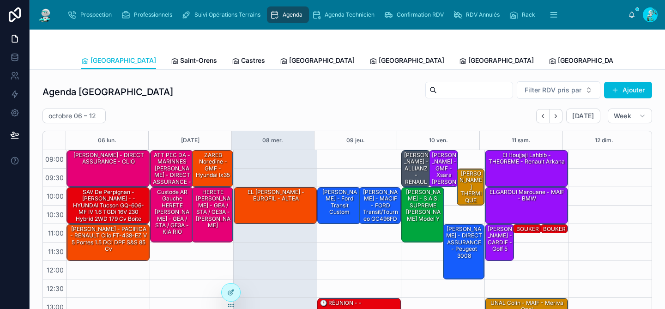
scroll to position [145, 0]
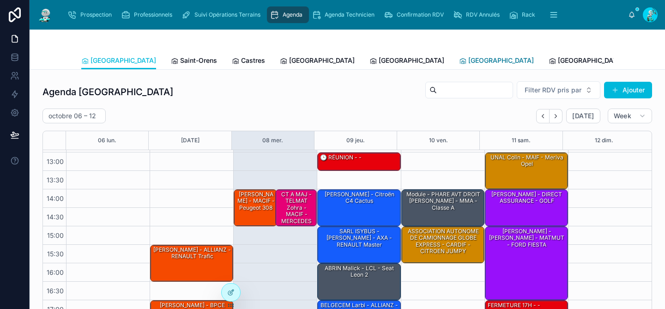
click at [468, 56] on span "[GEOGRAPHIC_DATA]" at bounding box center [501, 60] width 66 height 9
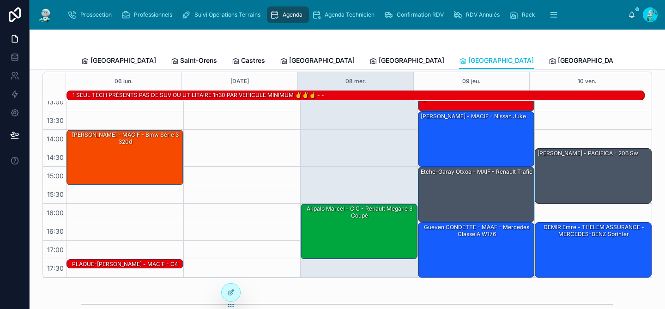
scroll to position [96, 0]
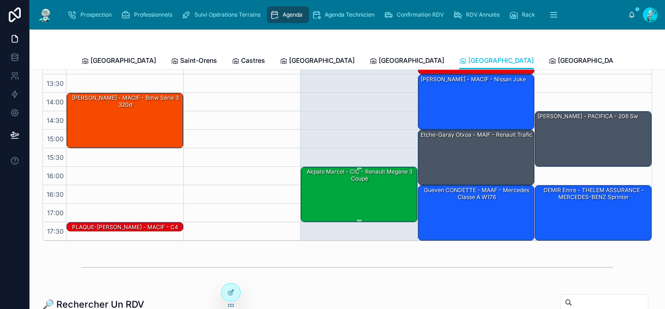
click at [351, 196] on div "Akpalo Marcel - CIC - Renault Megane 3 coupé" at bounding box center [359, 194] width 114 height 54
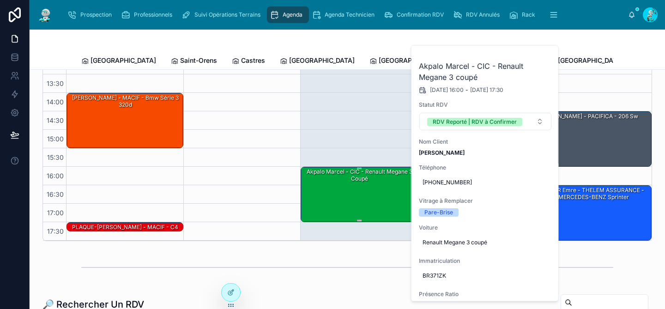
click at [351, 196] on div "Akpalo Marcel - CIC - Renault Megane 3 coupé" at bounding box center [359, 194] width 114 height 54
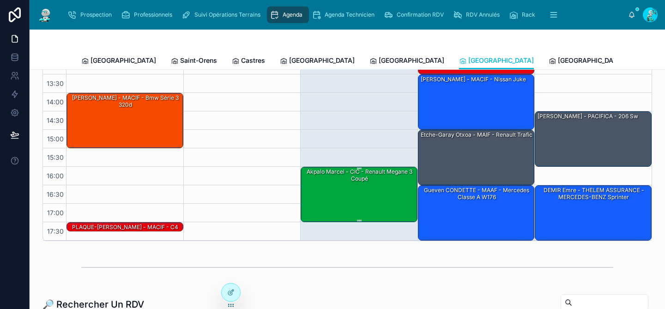
click at [351, 196] on div "Akpalo Marcel - CIC - Renault Megane 3 coupé" at bounding box center [359, 194] width 114 height 54
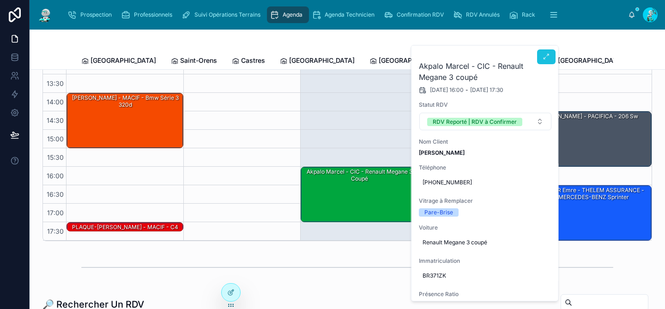
click at [546, 59] on icon at bounding box center [545, 56] width 7 height 7
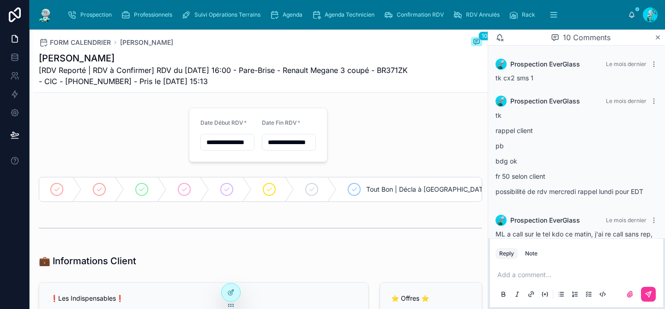
scroll to position [318, 0]
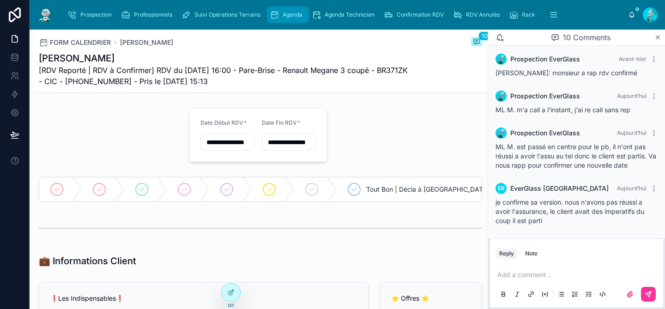
click at [282, 11] on div "Agenda" at bounding box center [288, 14] width 36 height 15
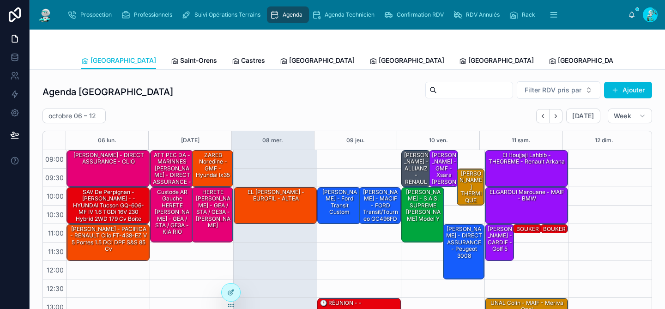
scroll to position [145, 0]
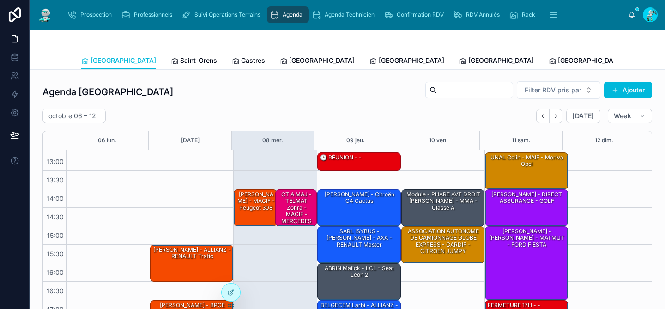
click at [391, 60] on div "Toulouse Saint-Orens Castres Carcassonne Perpignan Rennes Poitiers Michel Tous …" at bounding box center [347, 61] width 532 height 18
click at [468, 61] on span "[GEOGRAPHIC_DATA]" at bounding box center [501, 60] width 66 height 9
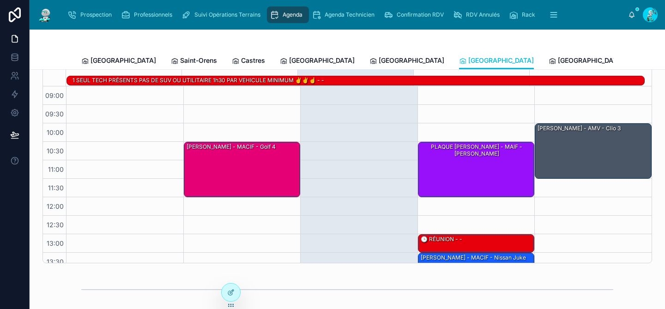
scroll to position [156, 0]
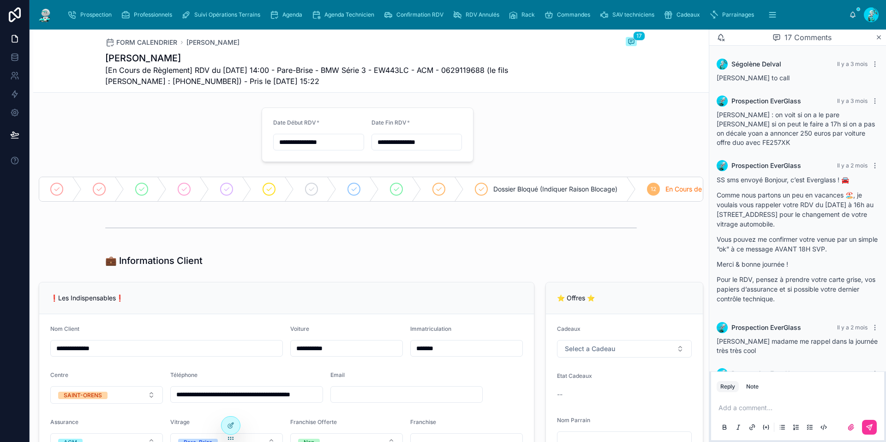
scroll to position [910, 0]
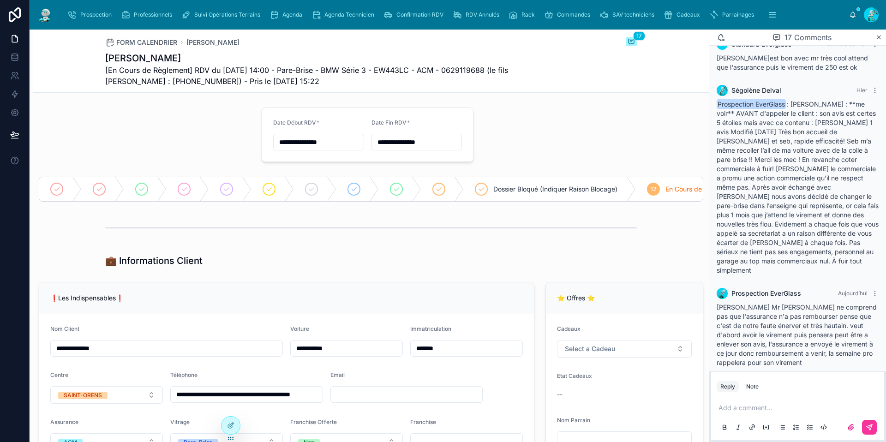
click at [773, 410] on p at bounding box center [800, 407] width 162 height 9
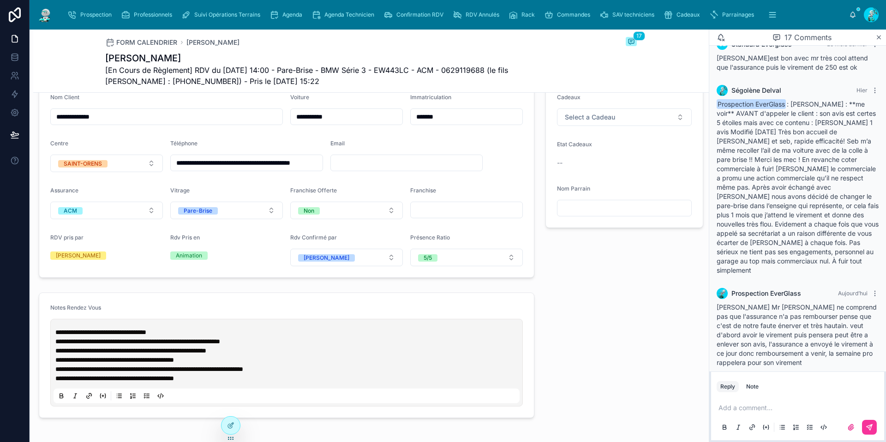
scroll to position [231, 0]
drag, startPoint x: 421, startPoint y: 69, endPoint x: 389, endPoint y: 68, distance: 31.9
click at [389, 68] on span "[En Cours de Règlement] RDV du 26/08/2025 14:00 - Pare-Brise - BMW Série 3 - EW…" at bounding box center [336, 76] width 463 height 22
copy span "EW443LC"
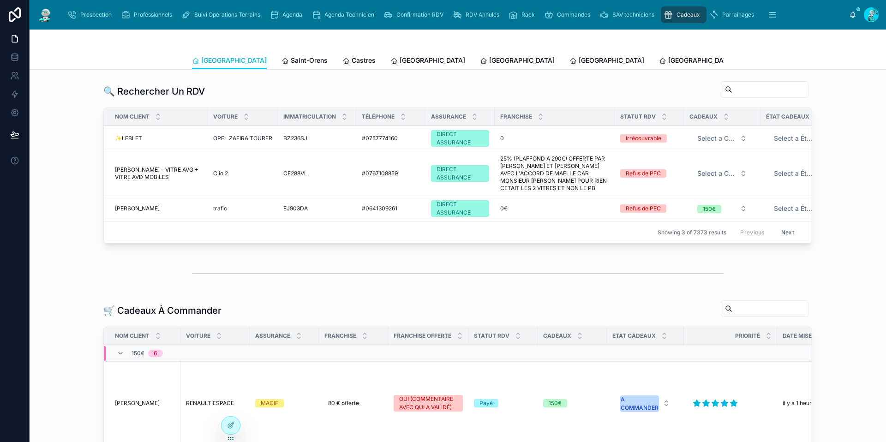
click at [840, 56] on span "Tous Centres" at bounding box center [860, 60] width 41 height 9
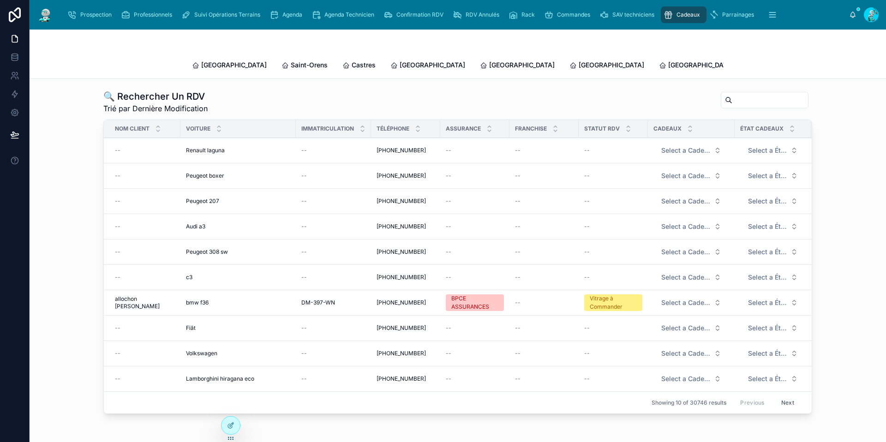
click at [740, 94] on input "text" at bounding box center [771, 100] width 76 height 13
paste input "*******"
type input "*******"
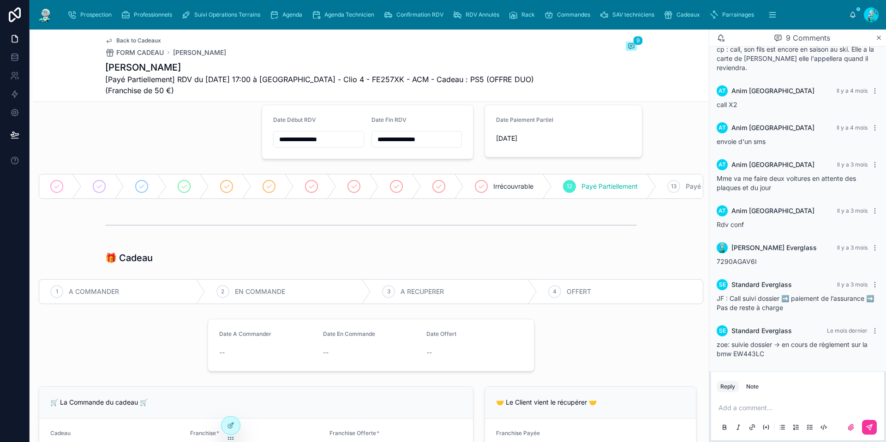
scroll to position [23, 0]
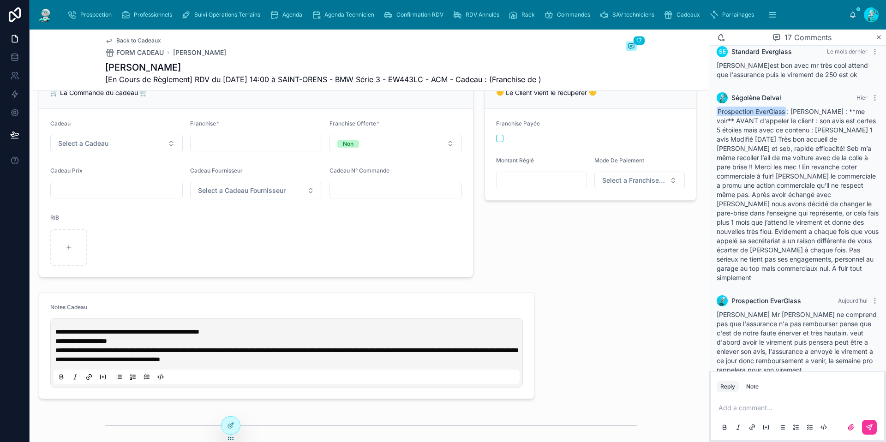
scroll to position [910, 0]
